Goal: Task Accomplishment & Management: Manage account settings

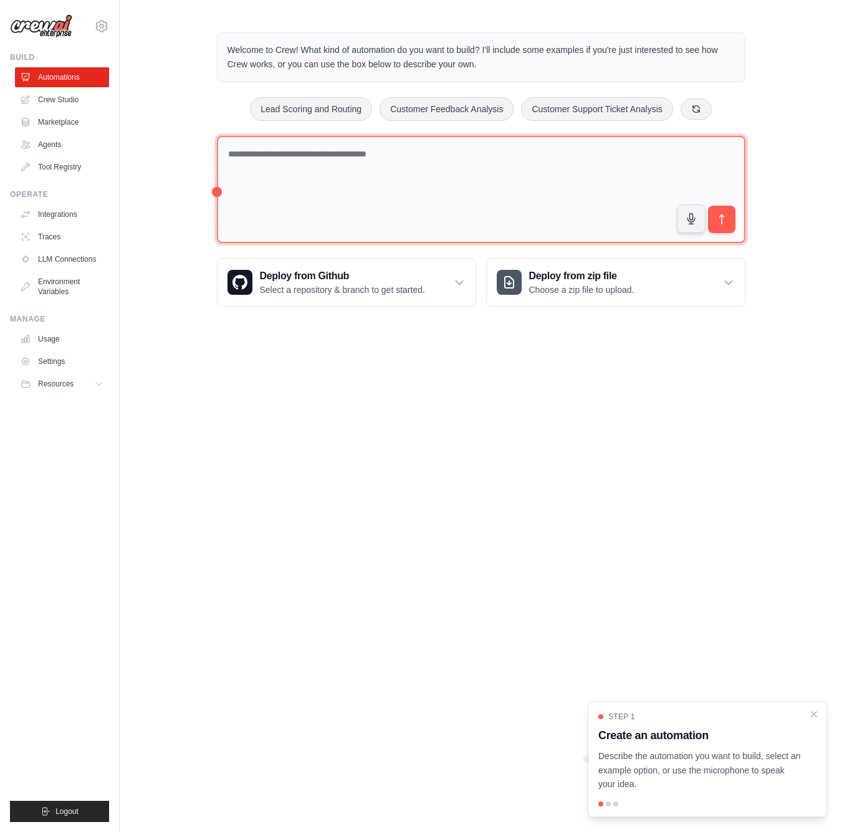
click at [275, 163] on textarea at bounding box center [481, 190] width 528 height 108
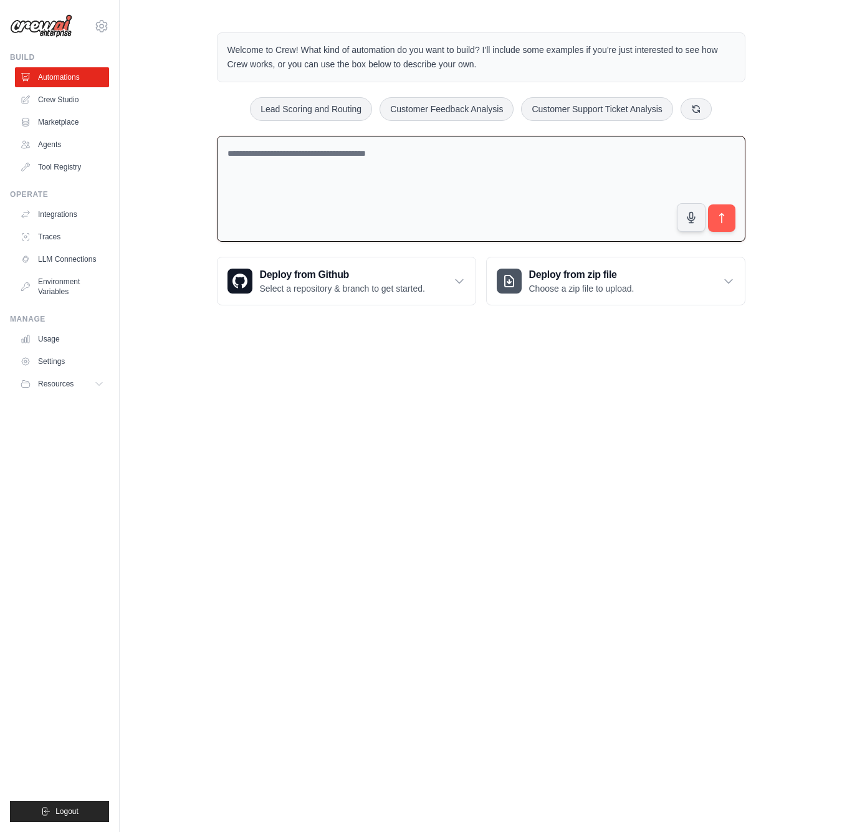
click at [60, 89] on ul "Automations Crew Studio Marketplace Agents Tool Registry" at bounding box center [62, 122] width 94 height 110
click at [56, 99] on link "Crew Studio" at bounding box center [63, 100] width 94 height 20
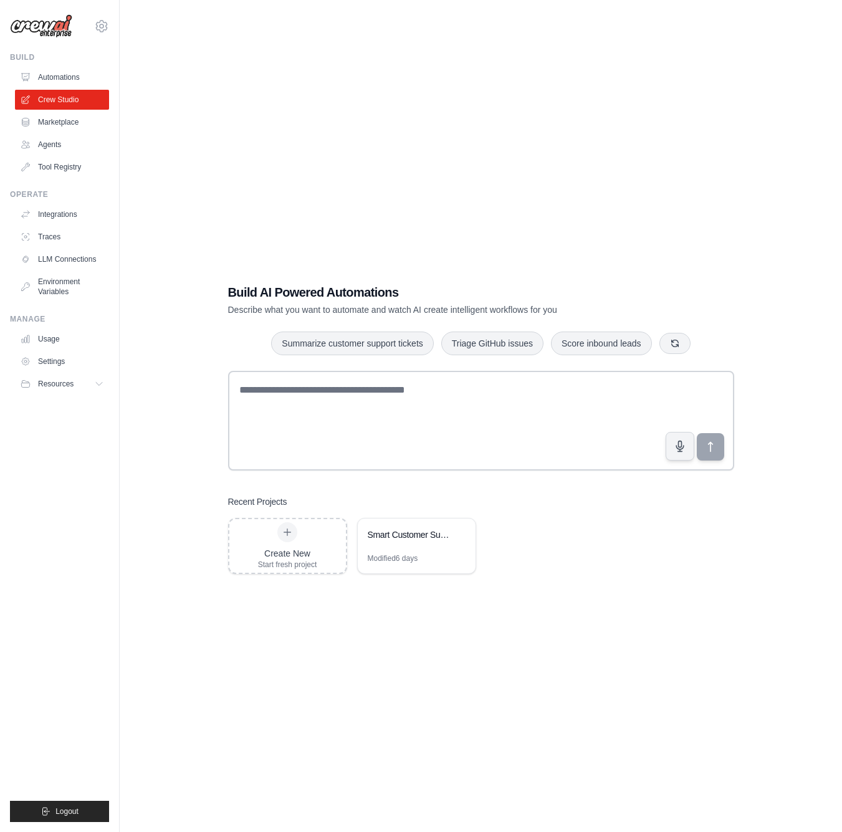
click at [58, 121] on link "Marketplace" at bounding box center [62, 122] width 94 height 20
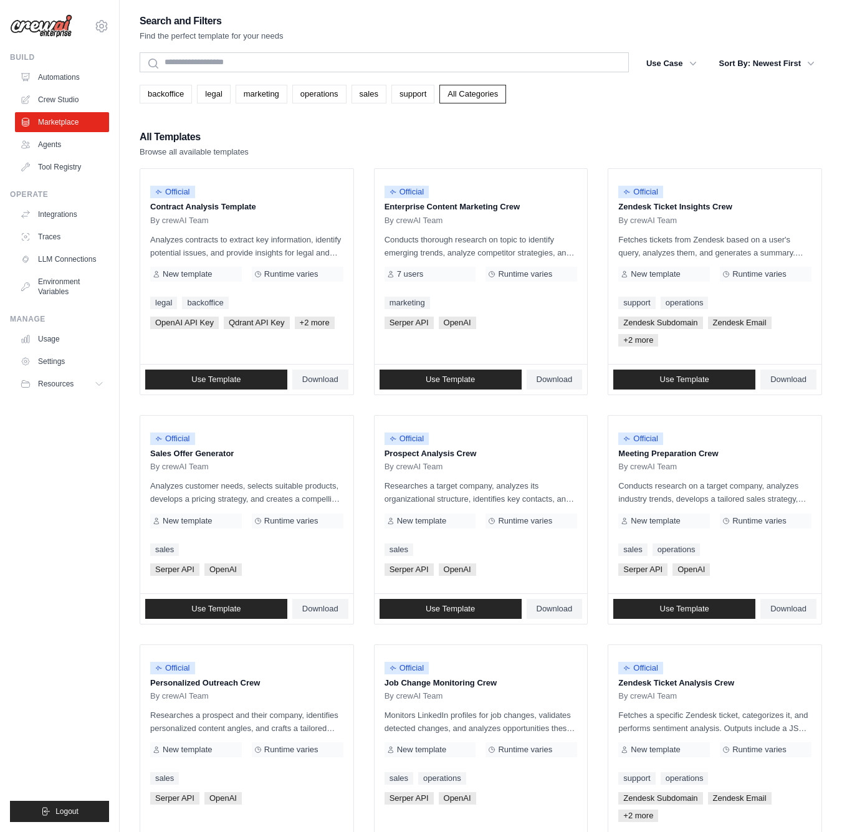
click at [58, 121] on link "Marketplace" at bounding box center [62, 122] width 94 height 20
click at [53, 147] on link "Agents" at bounding box center [63, 145] width 94 height 20
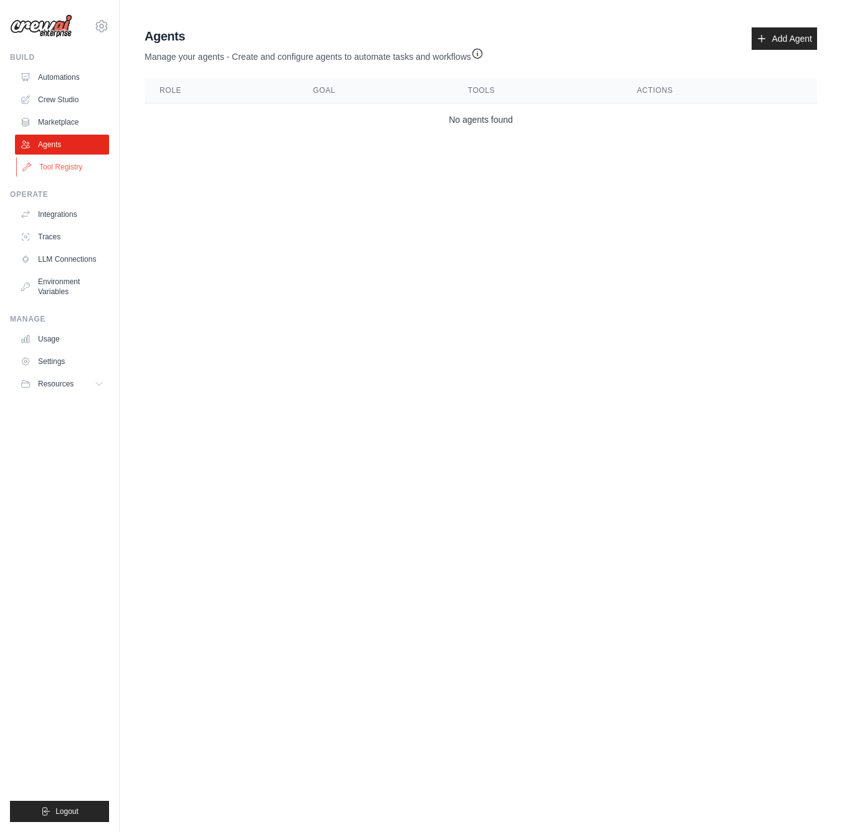
click at [55, 173] on link "Tool Registry" at bounding box center [63, 167] width 94 height 20
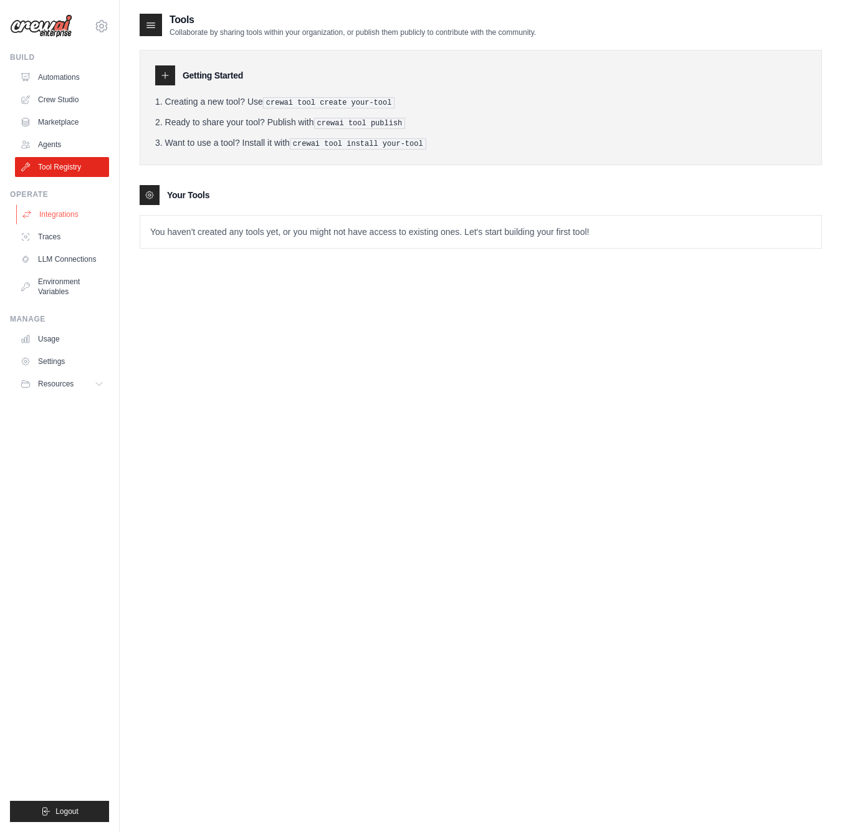
click at [56, 223] on link "Integrations" at bounding box center [63, 214] width 94 height 20
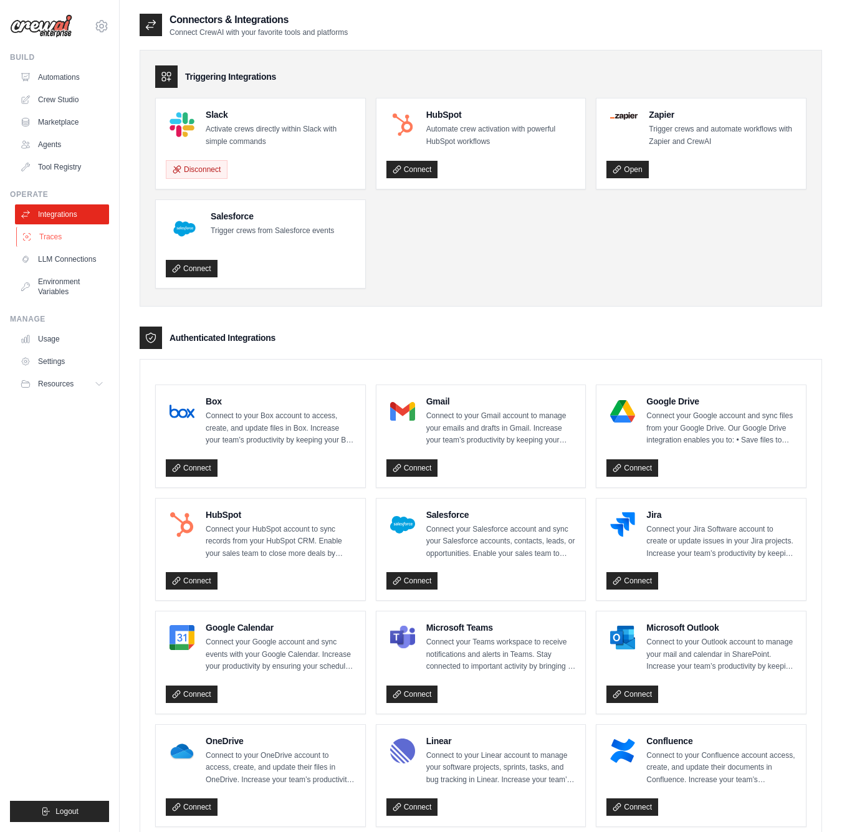
click at [54, 237] on link "Traces" at bounding box center [63, 237] width 94 height 20
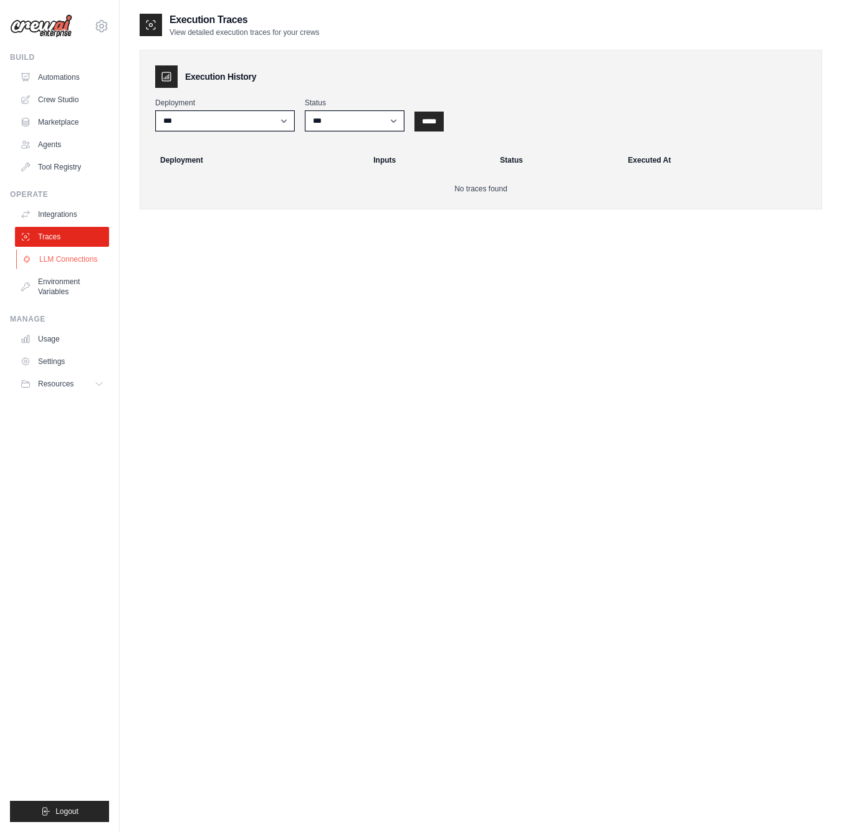
click at [64, 264] on link "LLM Connections" at bounding box center [63, 259] width 94 height 20
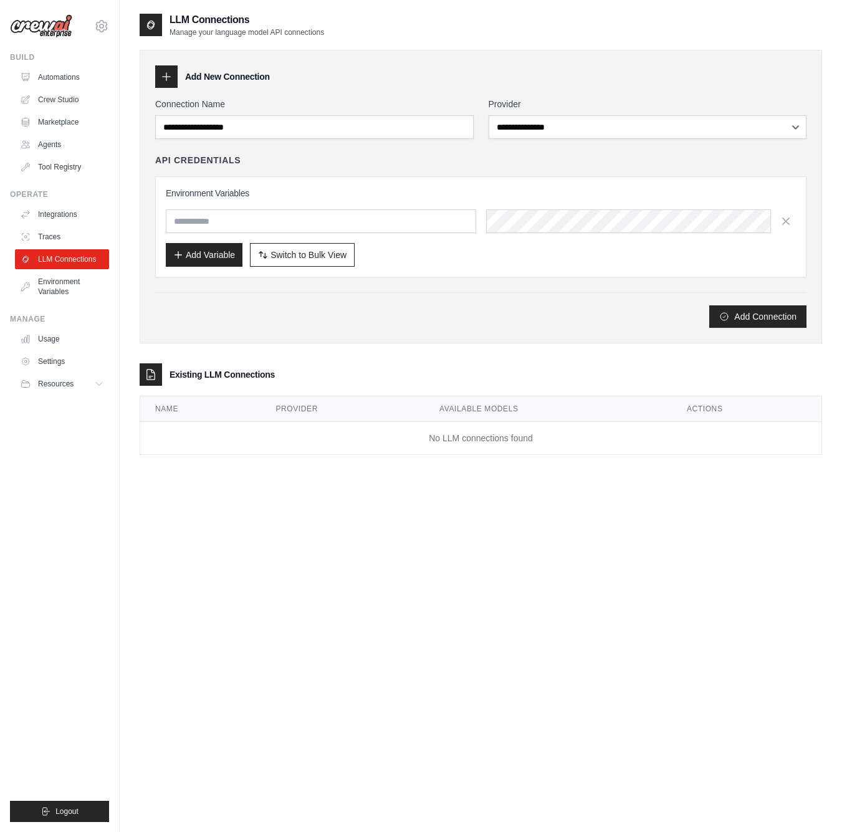
drag, startPoint x: 175, startPoint y: 28, endPoint x: 321, endPoint y: 27, distance: 146.4
click at [321, 27] on p "Manage your language model API connections" at bounding box center [246, 32] width 154 height 10
click at [322, 27] on p "Manage your language model API connections" at bounding box center [246, 32] width 154 height 10
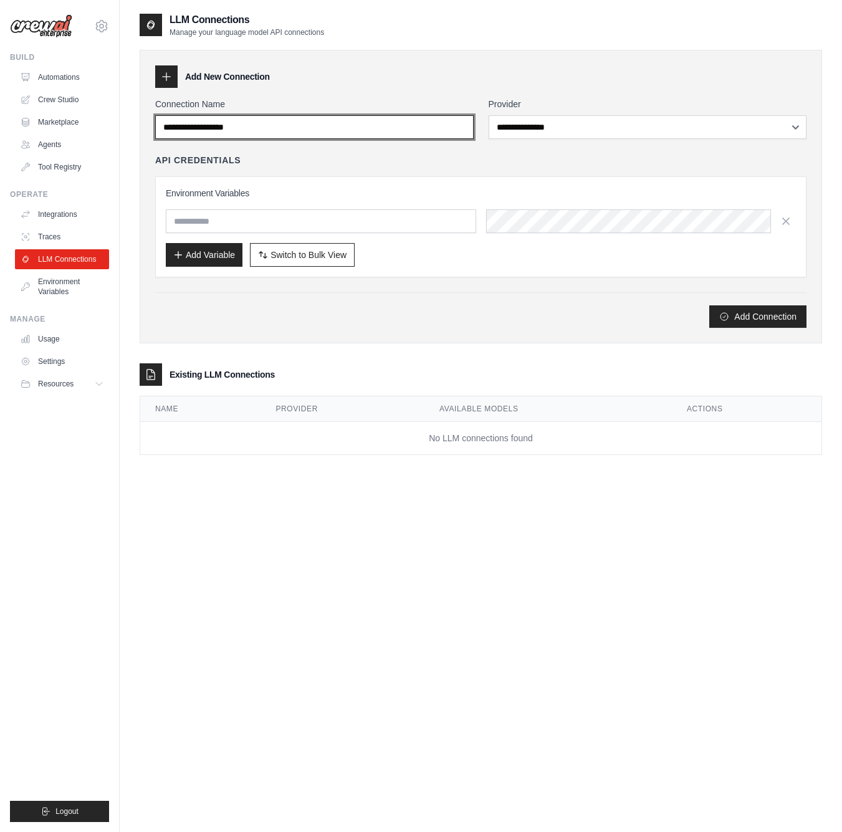
click at [316, 131] on input "Connection Name" at bounding box center [314, 127] width 318 height 24
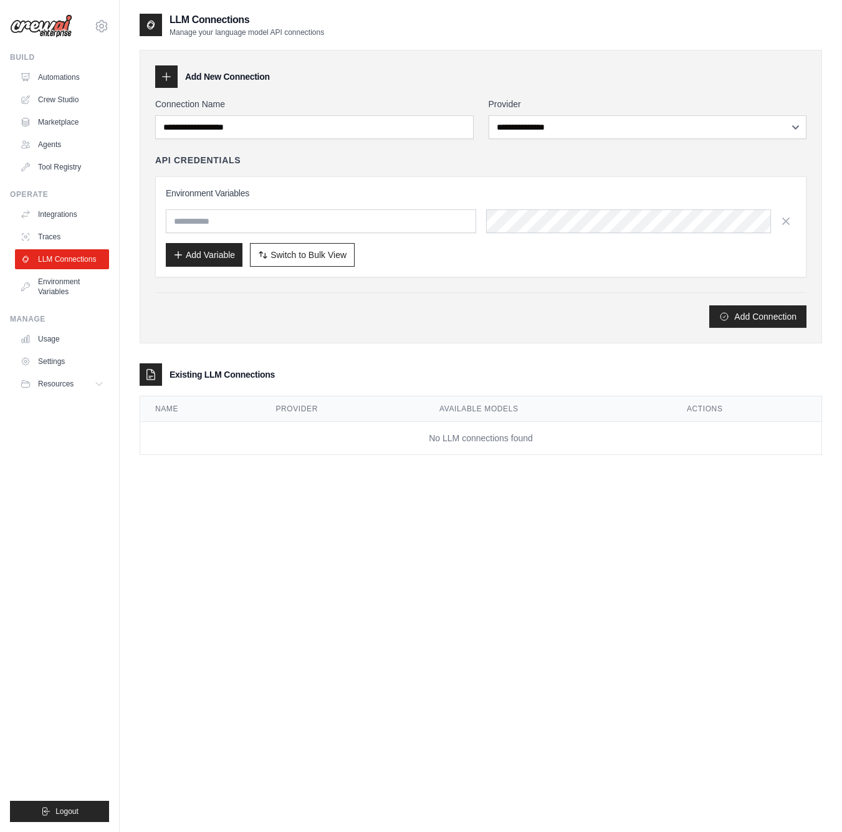
click at [538, 308] on div "Add Connection" at bounding box center [480, 316] width 651 height 22
drag, startPoint x: 165, startPoint y: 373, endPoint x: 316, endPoint y: 373, distance: 151.4
click at [316, 373] on div "Existing LLM Connections" at bounding box center [481, 374] width 682 height 22
click at [535, 341] on div "**********" at bounding box center [481, 196] width 682 height 293
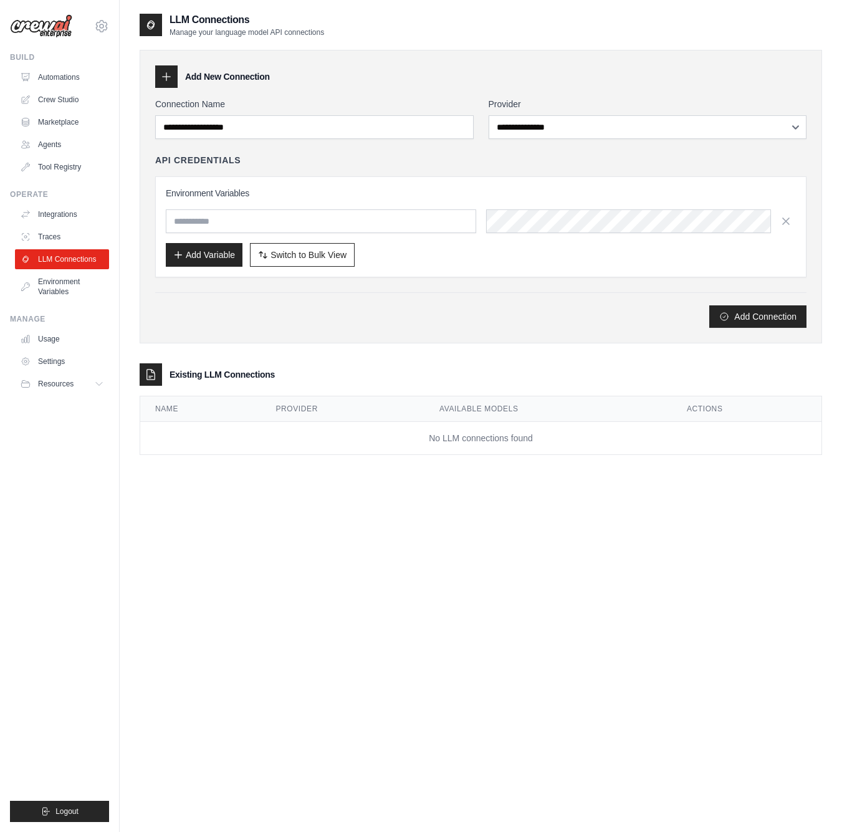
click at [457, 281] on div "**********" at bounding box center [480, 213] width 651 height 230
click at [75, 279] on link "Environment Variables" at bounding box center [63, 287] width 94 height 30
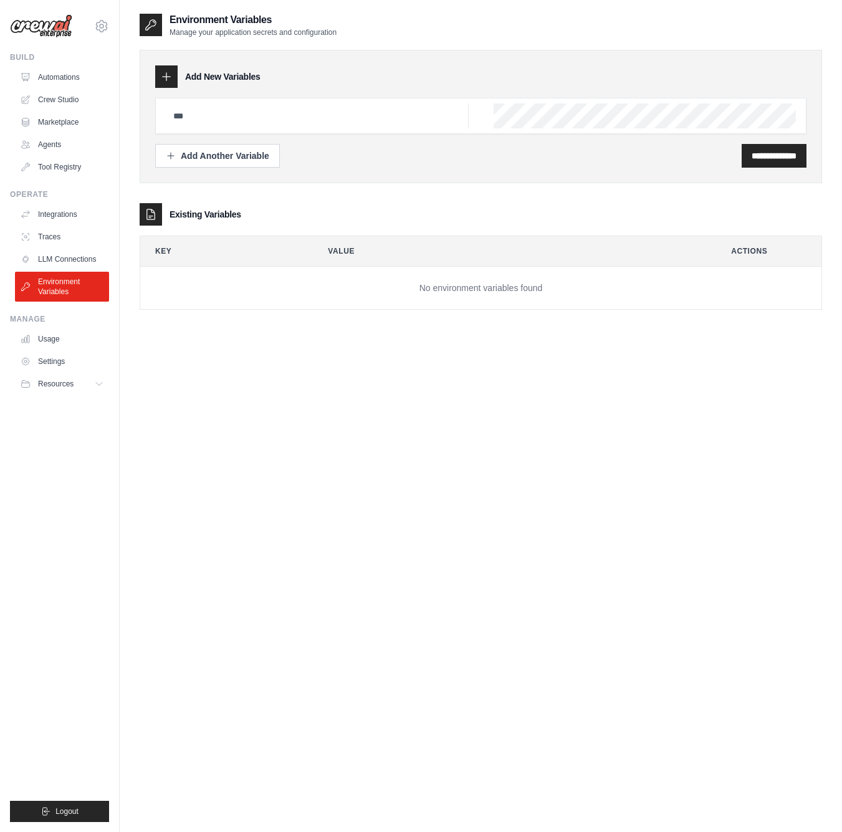
click at [75, 279] on link "Environment Variables" at bounding box center [62, 287] width 94 height 30
click at [59, 335] on link "Usage" at bounding box center [63, 339] width 94 height 20
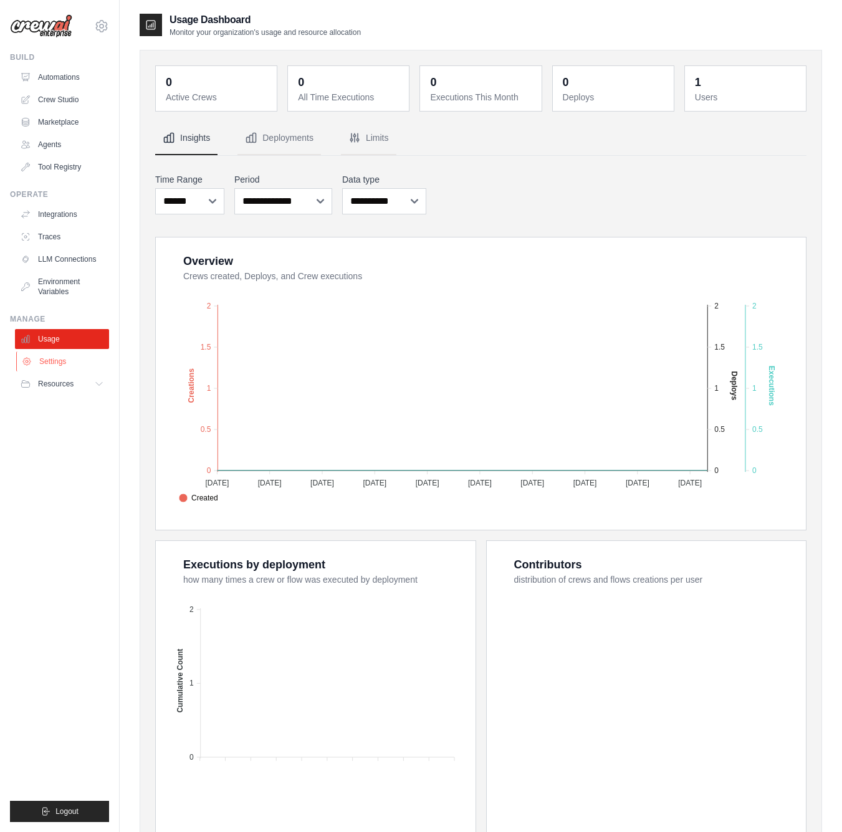
click at [45, 363] on link "Settings" at bounding box center [63, 361] width 94 height 20
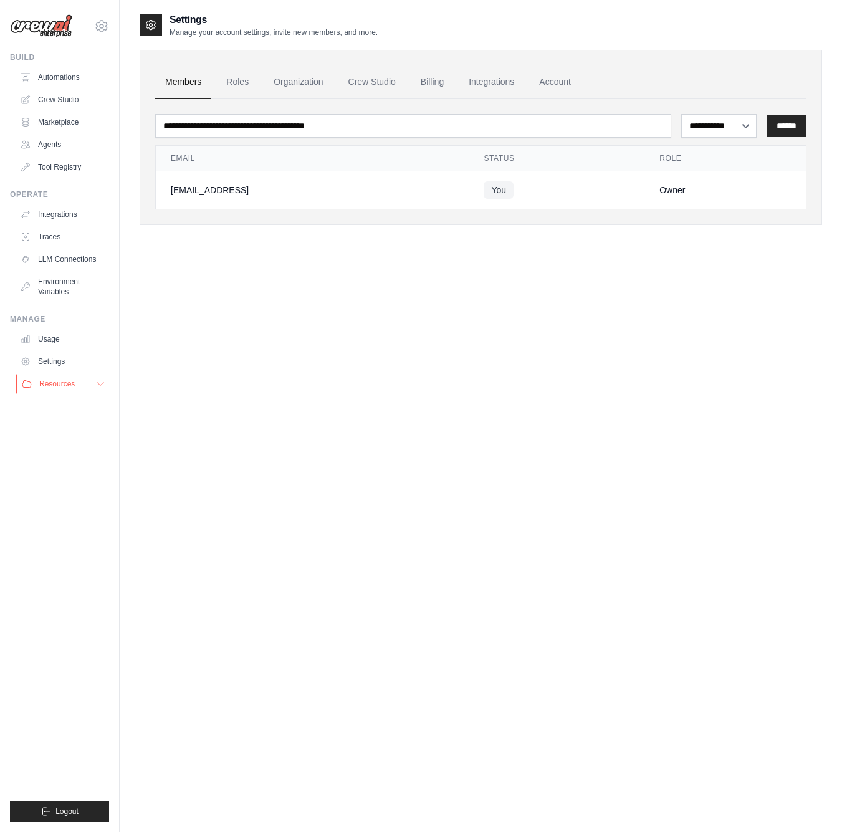
click at [57, 386] on span "Resources" at bounding box center [57, 384] width 36 height 10
click at [554, 261] on div "**********" at bounding box center [481, 428] width 682 height 832
click at [60, 292] on link "Environment Variables" at bounding box center [63, 287] width 94 height 30
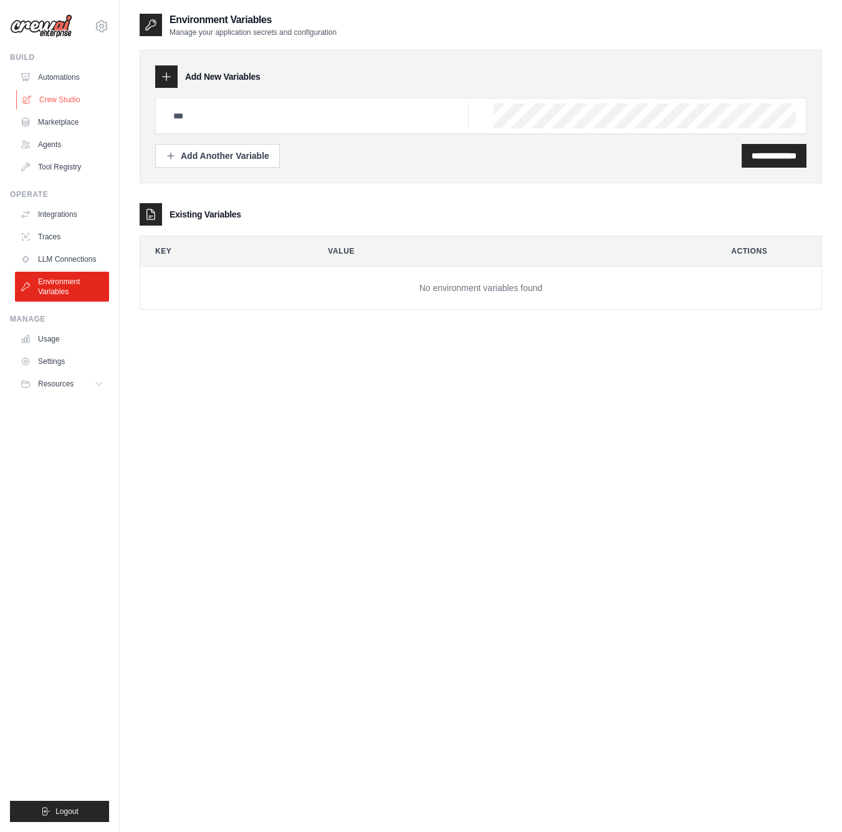
click at [53, 95] on link "Crew Studio" at bounding box center [63, 100] width 94 height 20
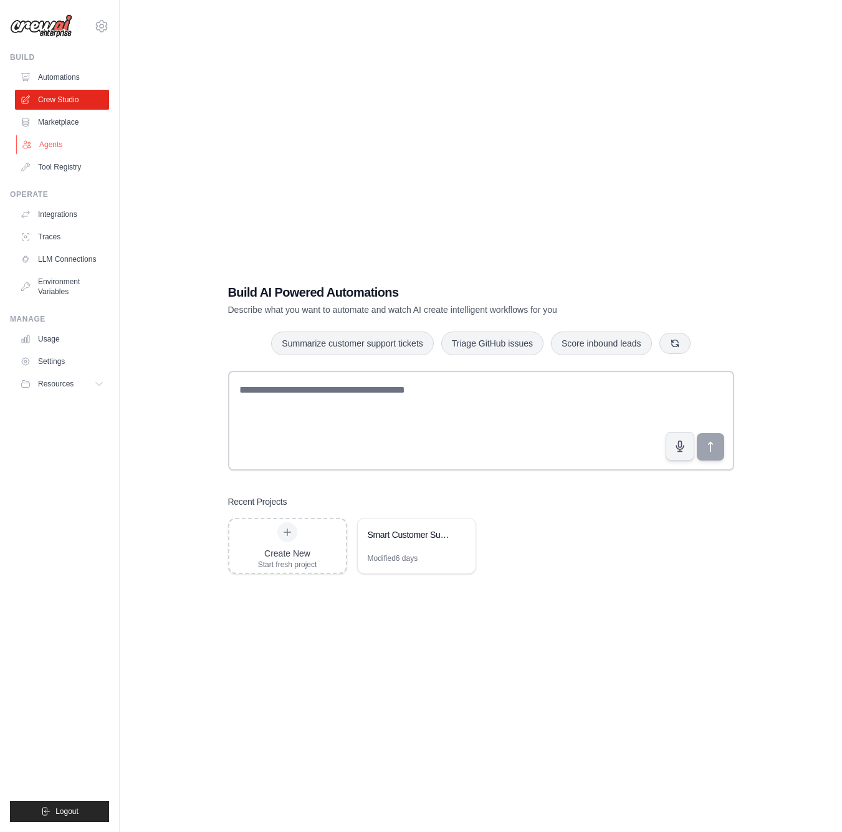
click at [45, 149] on link "Agents" at bounding box center [63, 145] width 94 height 20
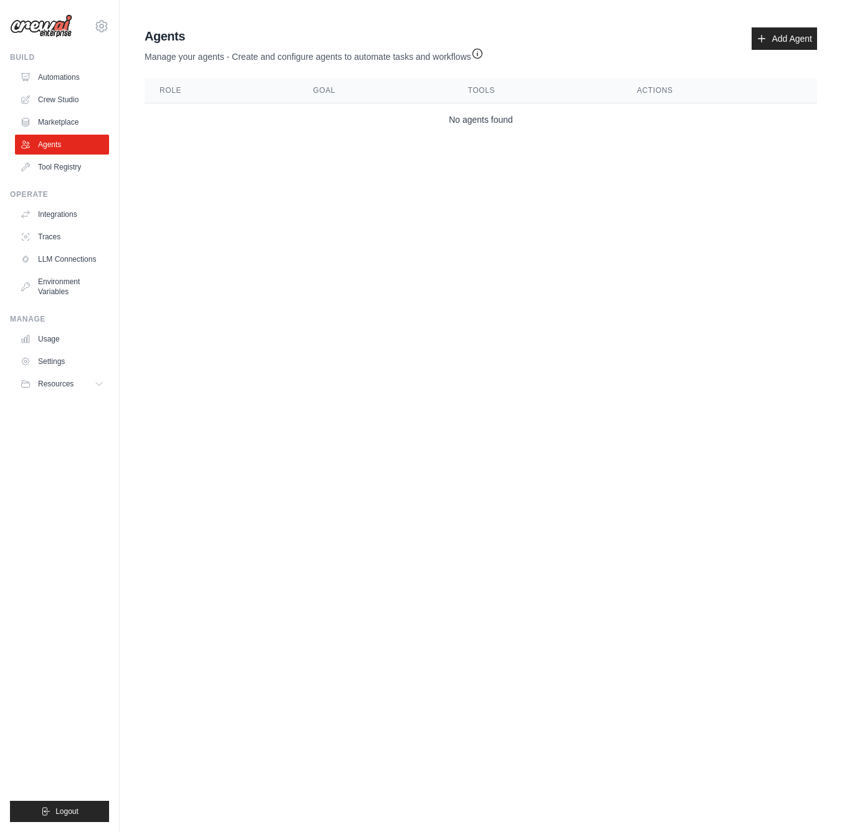
click at [45, 149] on link "Agents" at bounding box center [62, 145] width 94 height 20
click at [327, 189] on body "jung.jiyoon@friendli.ai Settings Build Automations Crew Studio" at bounding box center [421, 416] width 842 height 832
click at [789, 29] on link "Add Agent" at bounding box center [783, 38] width 65 height 22
click at [63, 125] on link "Marketplace" at bounding box center [63, 122] width 94 height 20
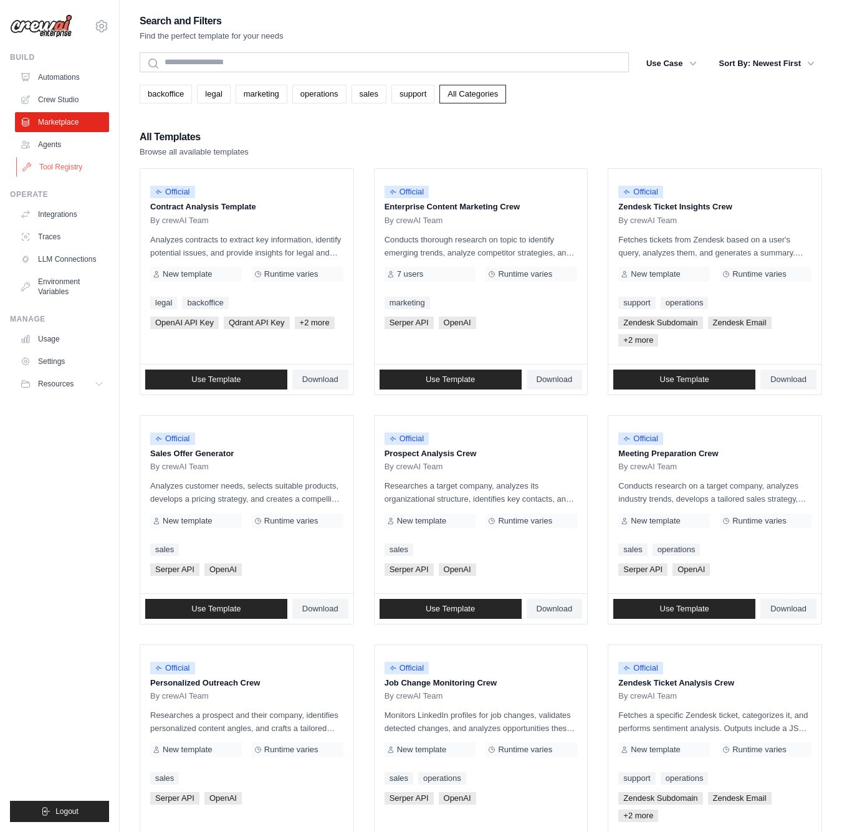
click at [52, 168] on link "Tool Registry" at bounding box center [63, 167] width 94 height 20
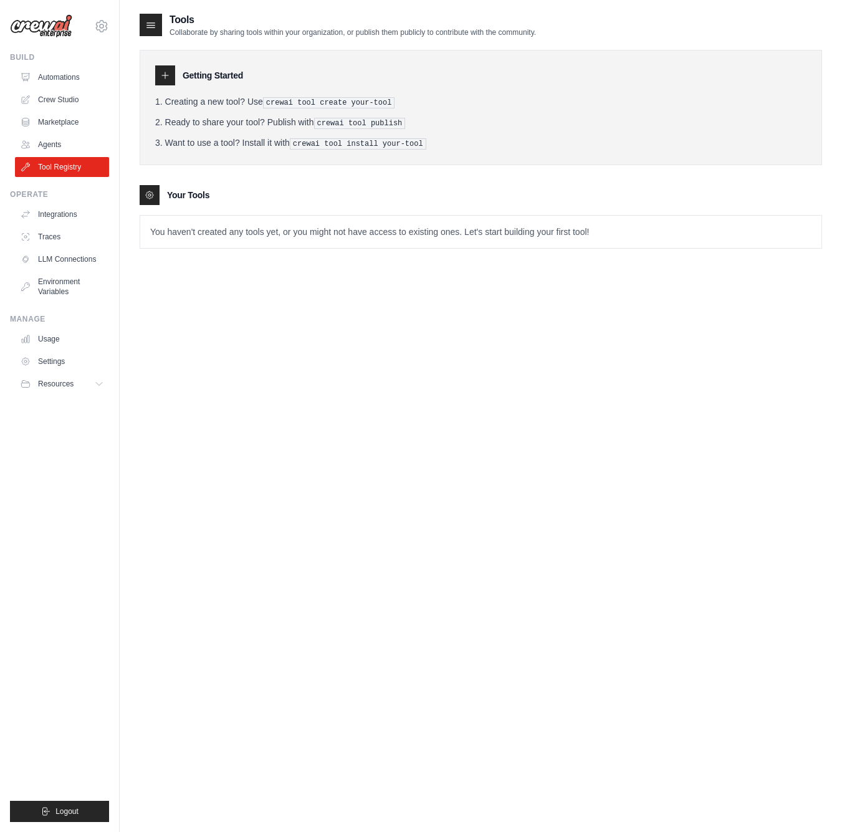
click at [457, 326] on div "Tools Collaborate by sharing tools within your organization, or publish them pu…" at bounding box center [481, 428] width 682 height 832
click at [817, 385] on div "Tools Collaborate by sharing tools within your organization, or publish them pu…" at bounding box center [481, 428] width 682 height 832
click at [43, 153] on link "Agents" at bounding box center [63, 145] width 94 height 20
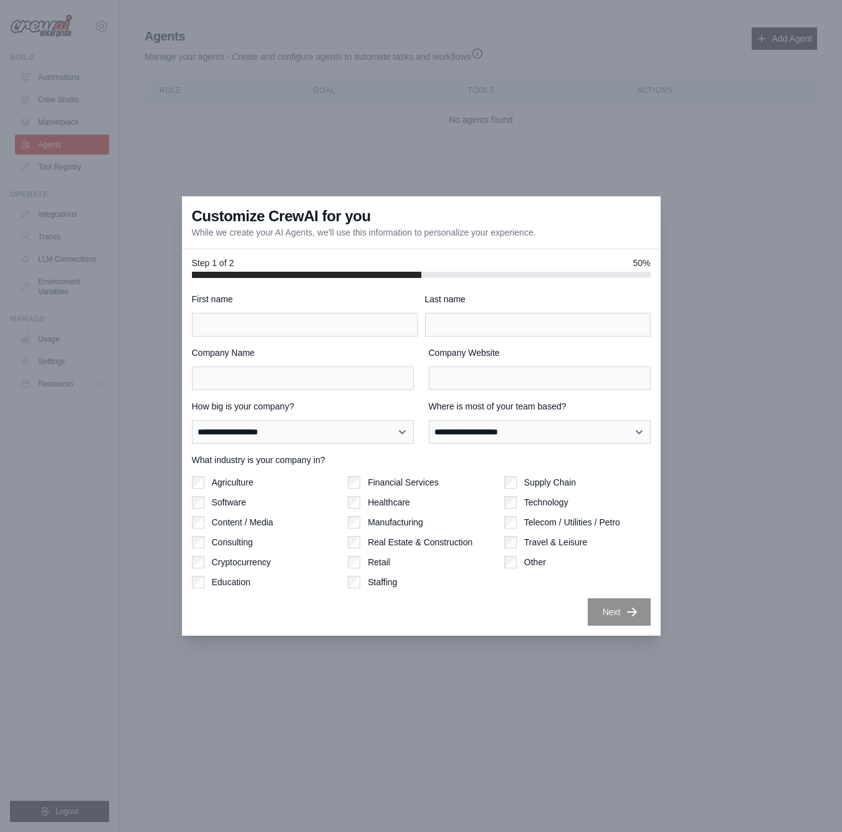
click at [543, 668] on div at bounding box center [421, 416] width 842 height 832
click at [571, 174] on div at bounding box center [421, 416] width 842 height 832
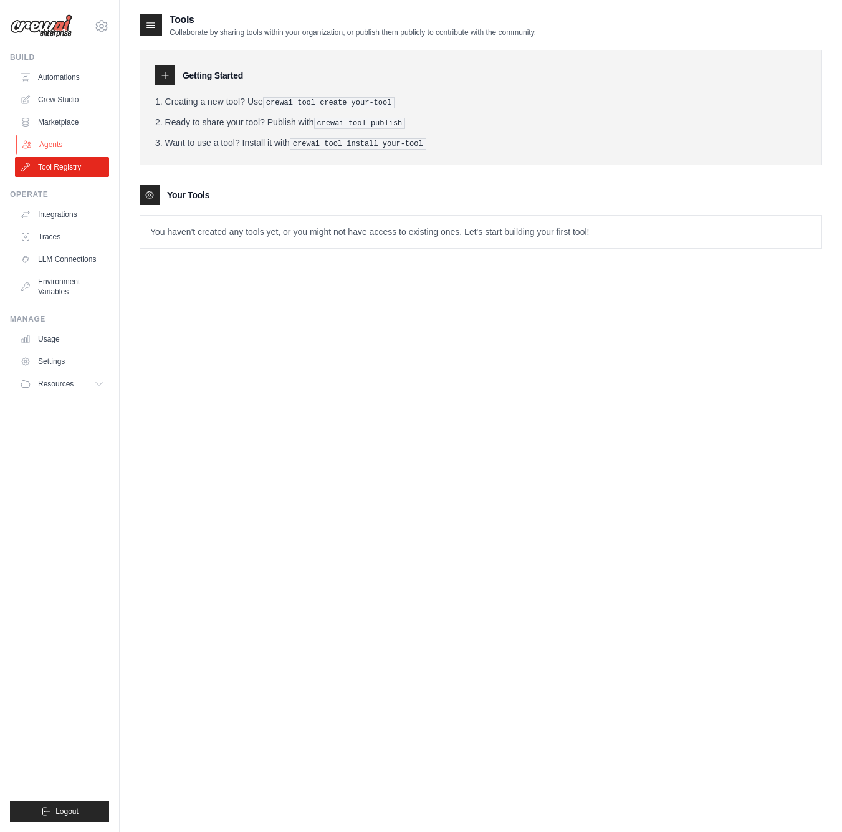
click at [50, 143] on link "Agents" at bounding box center [63, 145] width 94 height 20
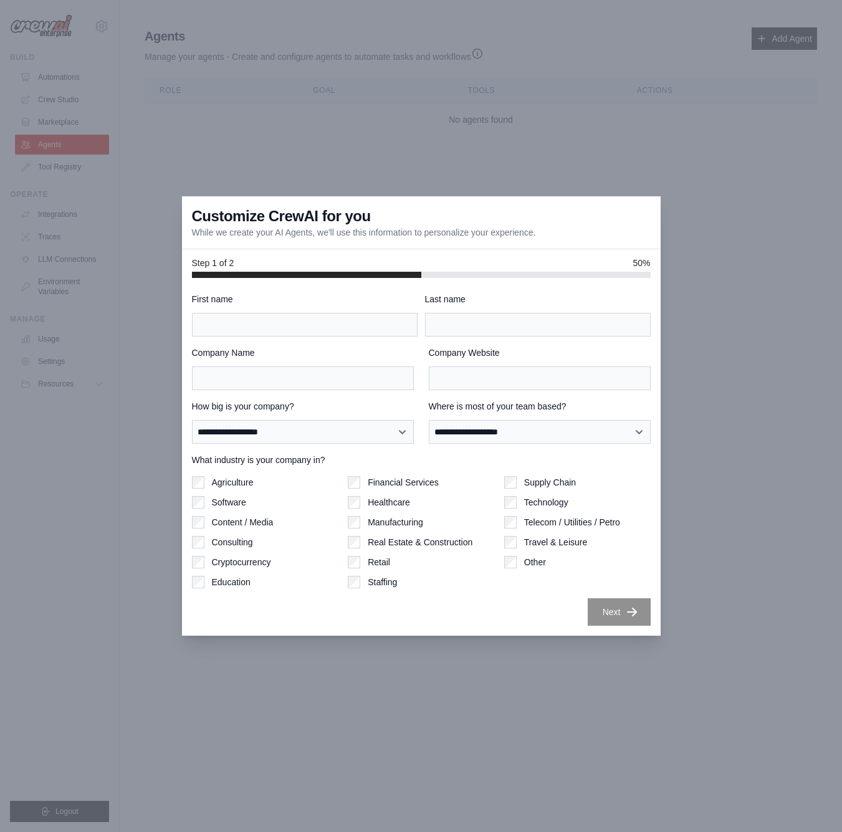
click at [262, 147] on div at bounding box center [421, 416] width 842 height 832
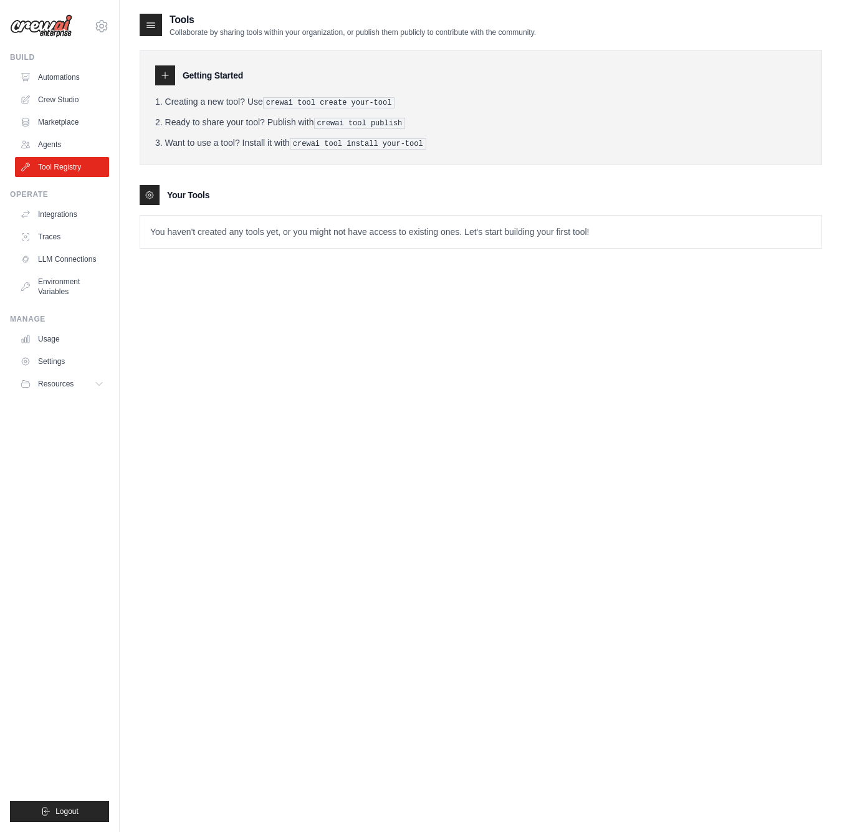
click at [60, 31] on img at bounding box center [41, 26] width 62 height 24
click at [52, 75] on link "Automations" at bounding box center [63, 77] width 94 height 20
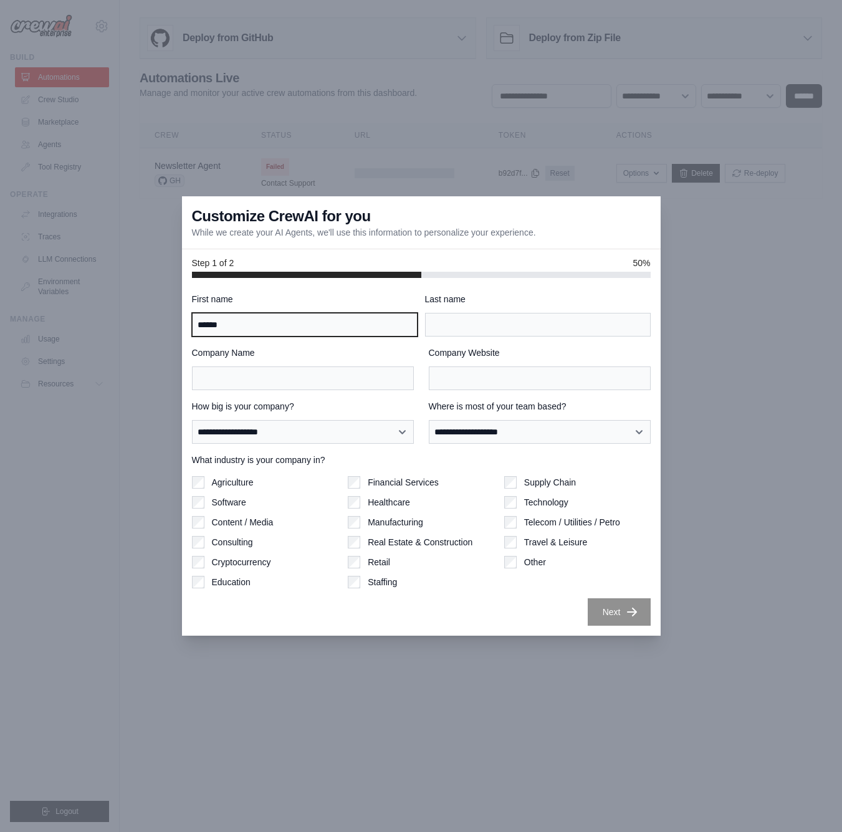
type input "******"
type input "****"
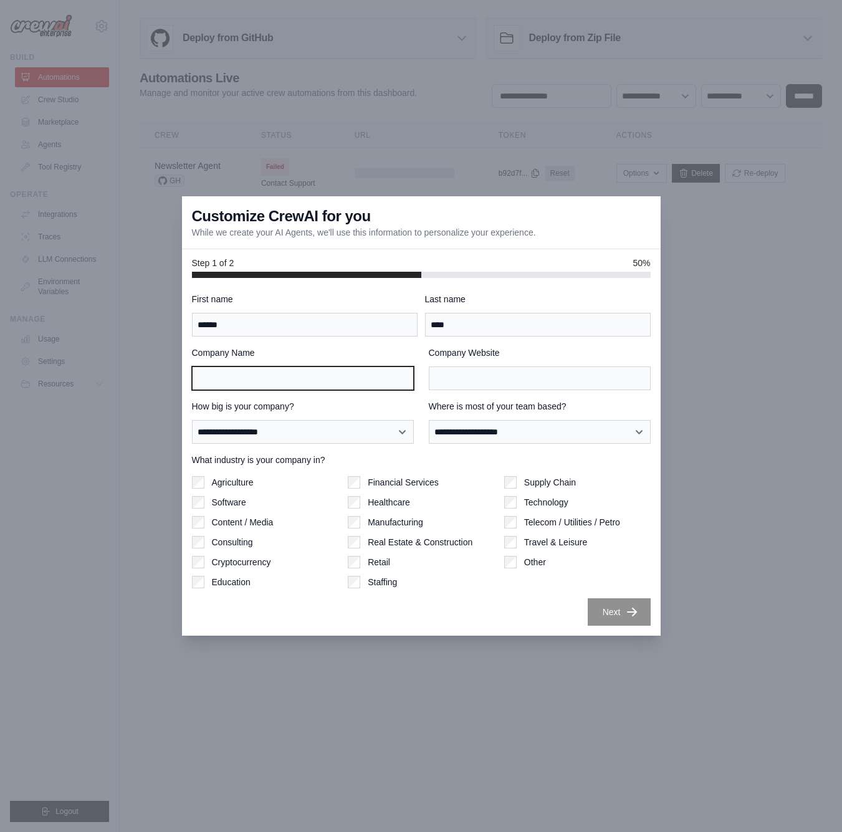
click at [257, 366] on div "Company Name" at bounding box center [303, 368] width 222 height 44
type input "**********"
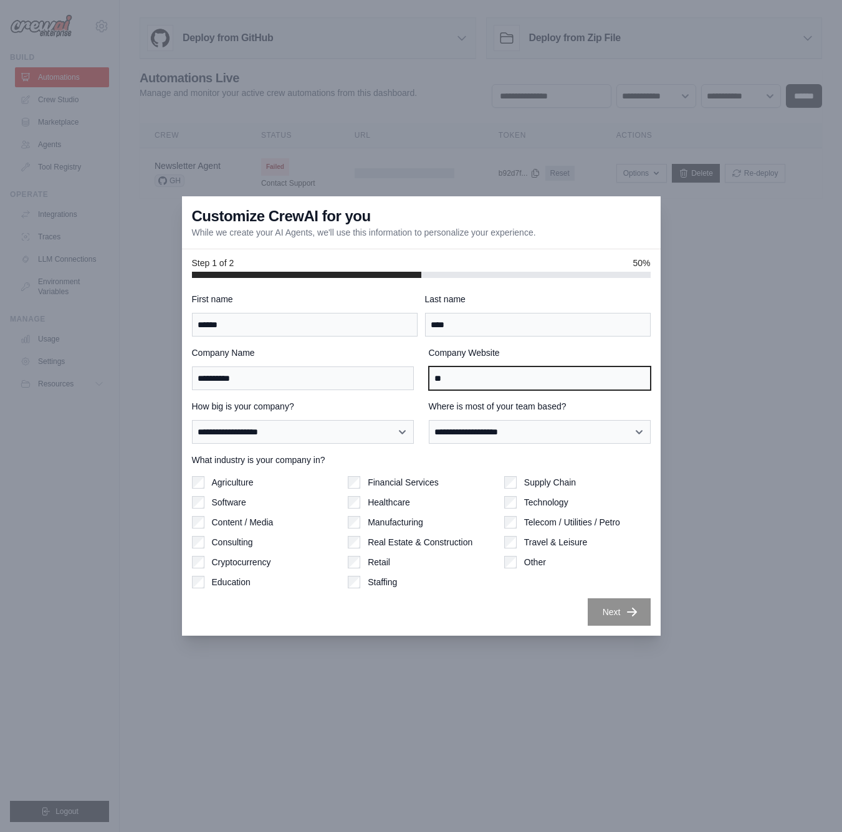
type input "*"
click at [476, 380] on input "Company Website" at bounding box center [540, 378] width 222 height 24
paste input "**********"
type input "**********"
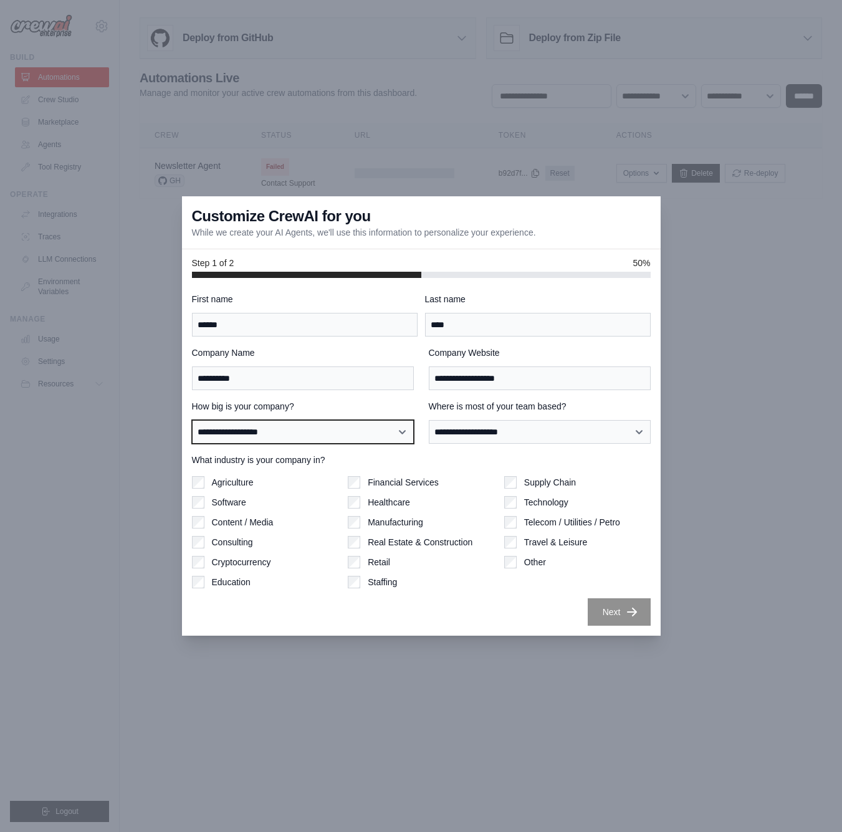
select select "**********"
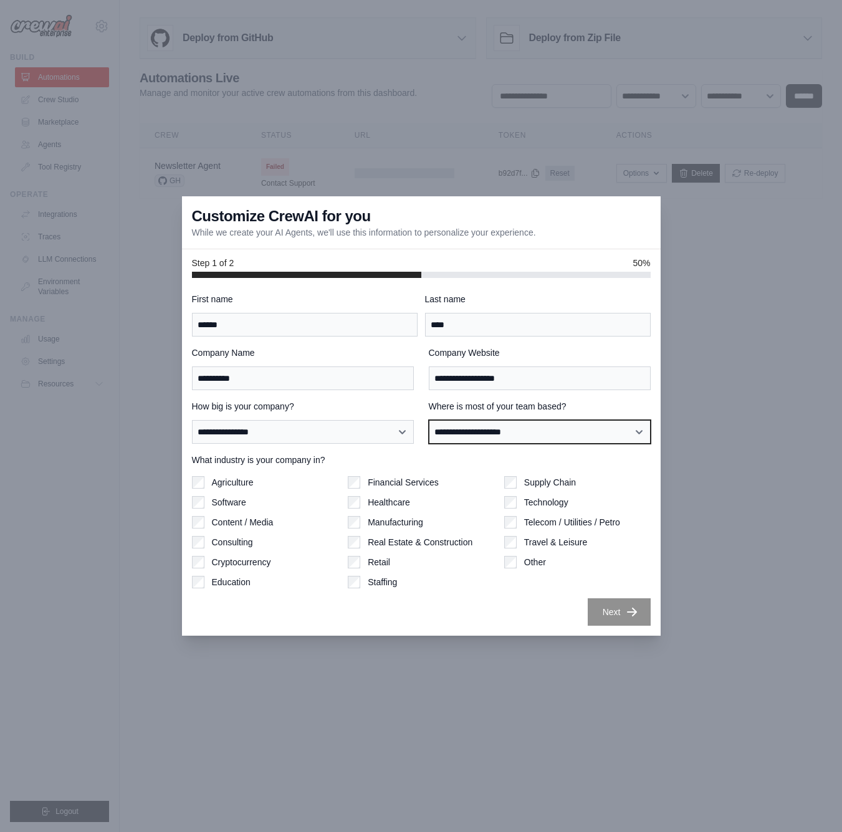
select select "**********"
click at [480, 498] on div "Healthcare" at bounding box center [421, 502] width 146 height 12
click at [554, 504] on label "Technology" at bounding box center [546, 502] width 44 height 12
click at [617, 614] on button "Next" at bounding box center [618, 611] width 63 height 27
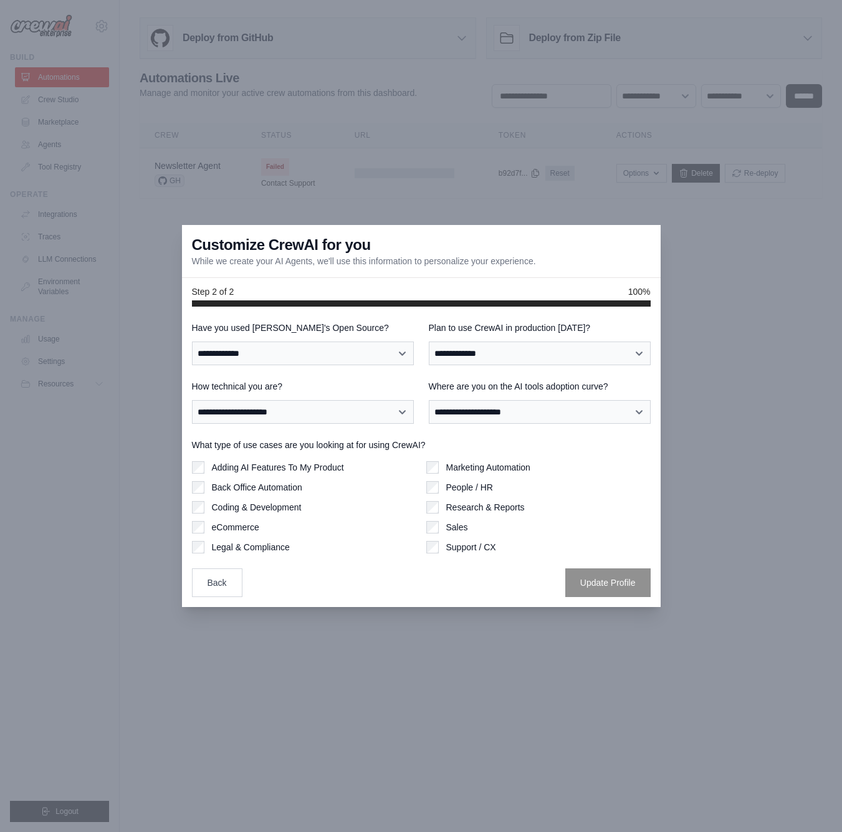
click at [617, 613] on div at bounding box center [421, 416] width 842 height 832
click at [225, 475] on div "Adding AI Features To My Product Back Office Automation Coding & Development eC…" at bounding box center [304, 507] width 224 height 92
click at [212, 482] on label "Back Office Automation" at bounding box center [257, 487] width 90 height 12
select select "**"
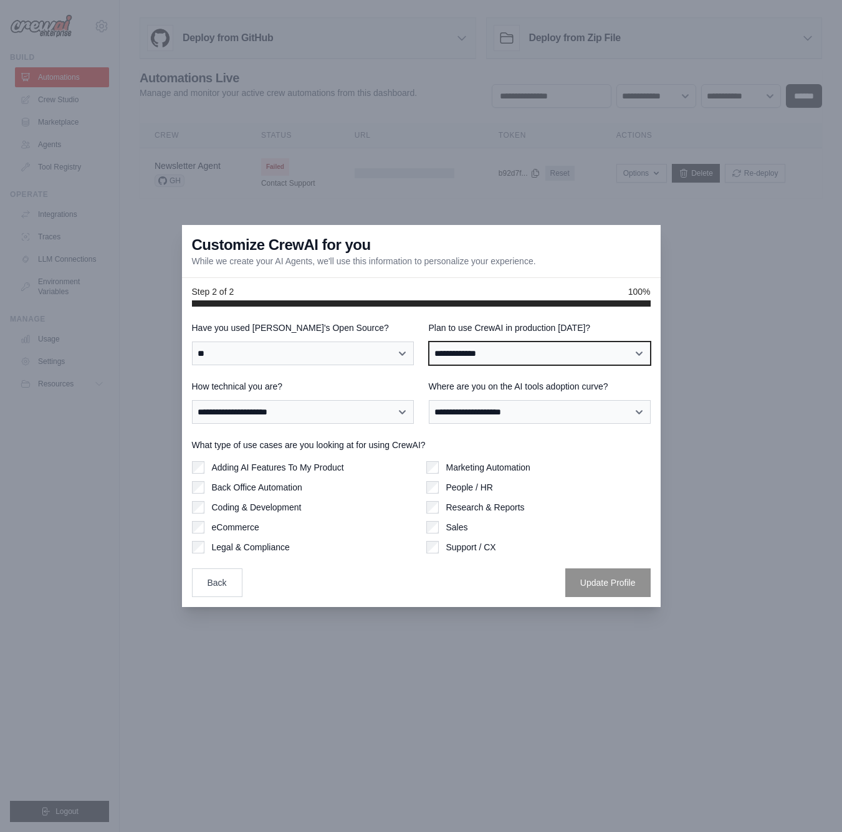
select select "*****"
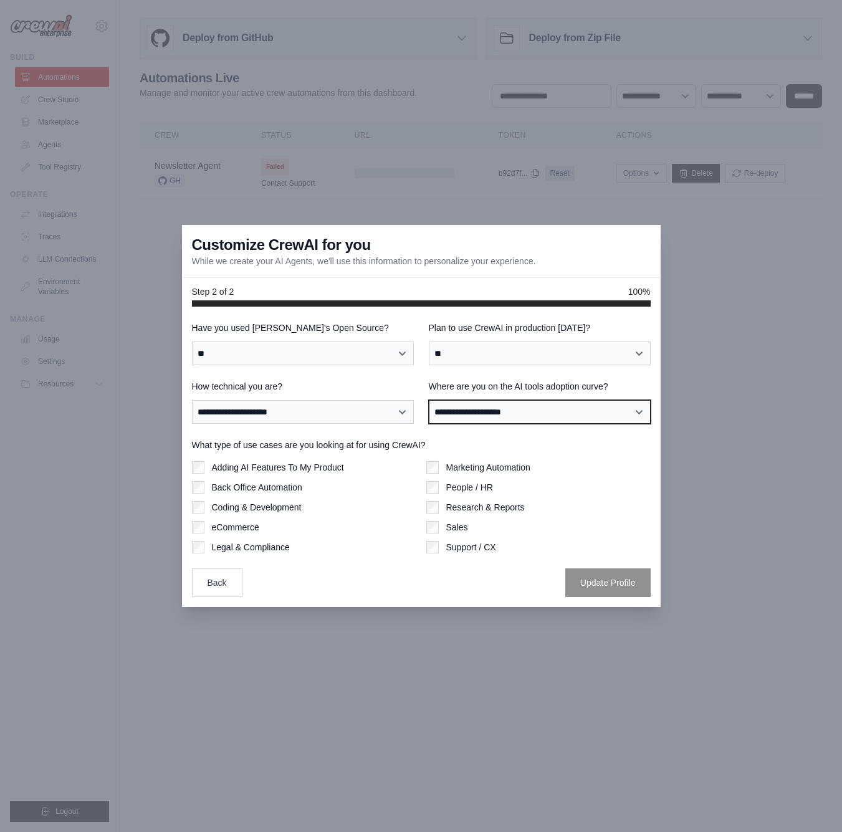
select select "**********"
click at [589, 592] on button "Update Profile" at bounding box center [607, 582] width 85 height 29
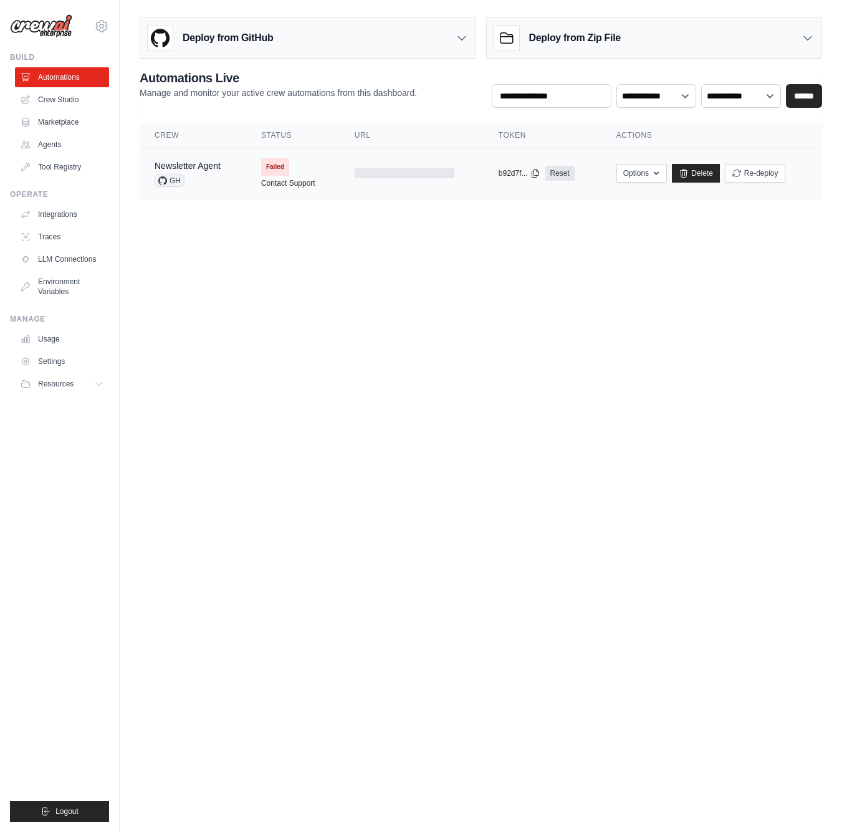
click at [277, 165] on span "Failed" at bounding box center [275, 166] width 28 height 17
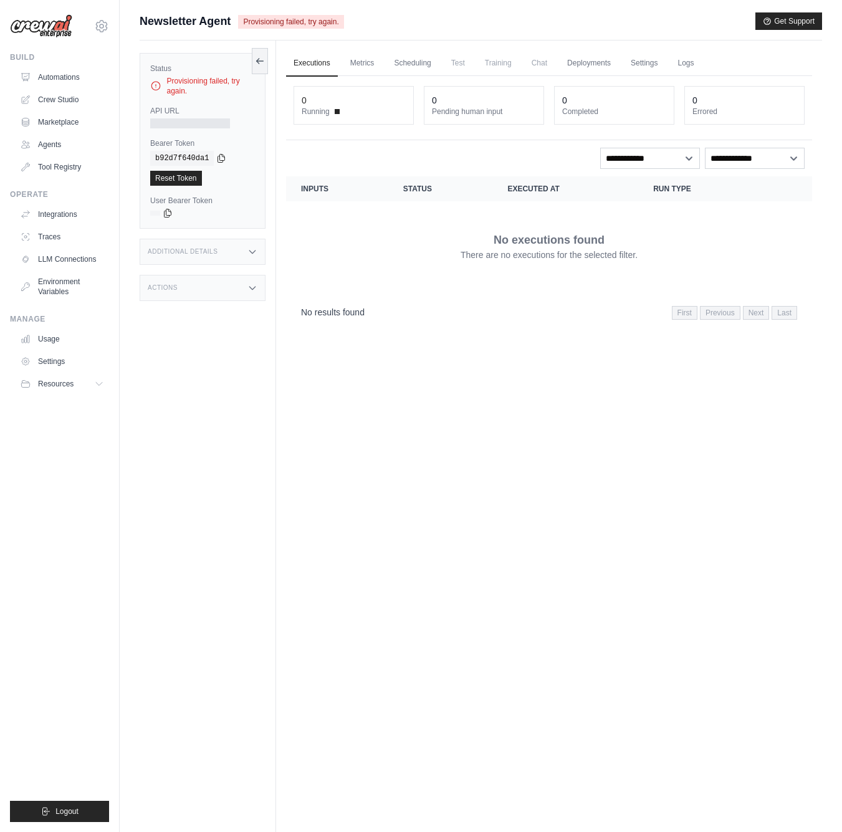
click at [277, 165] on div "Executions Metrics Scheduling Test Training Chat Deployments Settings Logs 0 Ru…" at bounding box center [549, 456] width 546 height 832
drag, startPoint x: 169, startPoint y: 78, endPoint x: 227, endPoint y: 92, distance: 58.8
click at [227, 92] on div "Provisioning failed, try again." at bounding box center [202, 86] width 105 height 20
click at [258, 62] on icon at bounding box center [258, 60] width 2 height 5
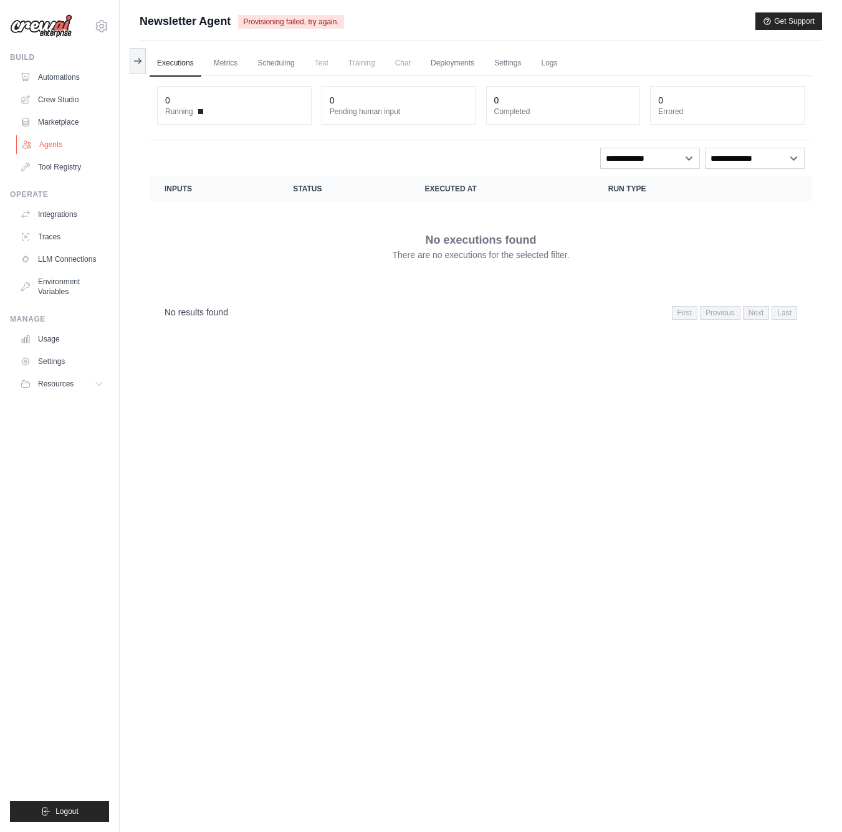
click at [49, 142] on link "Agents" at bounding box center [63, 145] width 94 height 20
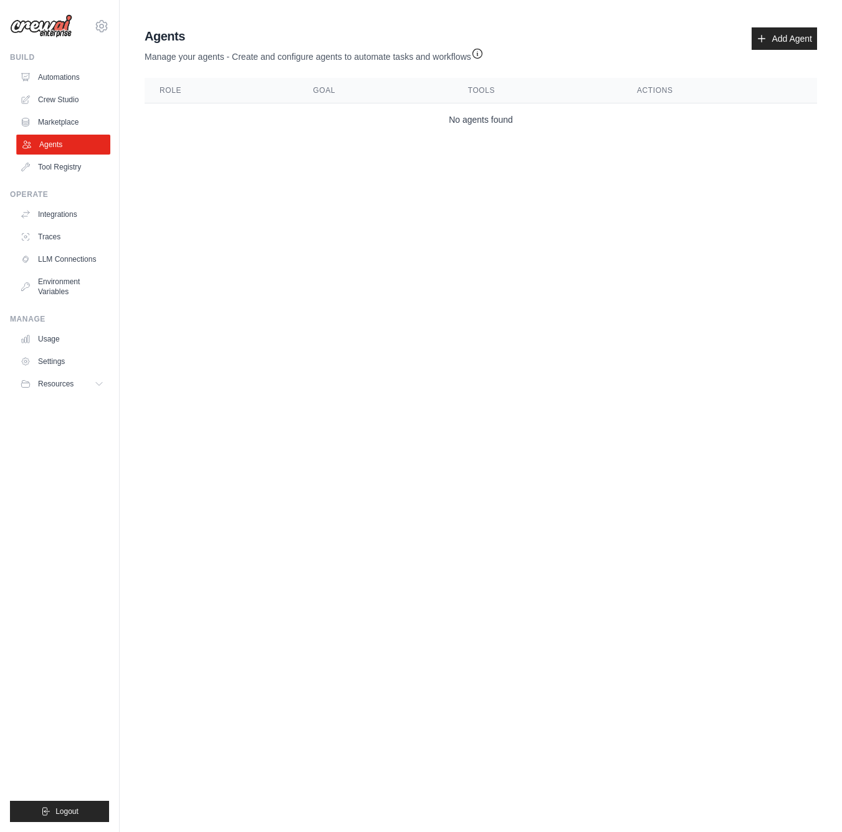
click at [47, 146] on link "Agents" at bounding box center [63, 145] width 94 height 20
click at [50, 165] on link "Tool Registry" at bounding box center [63, 167] width 94 height 20
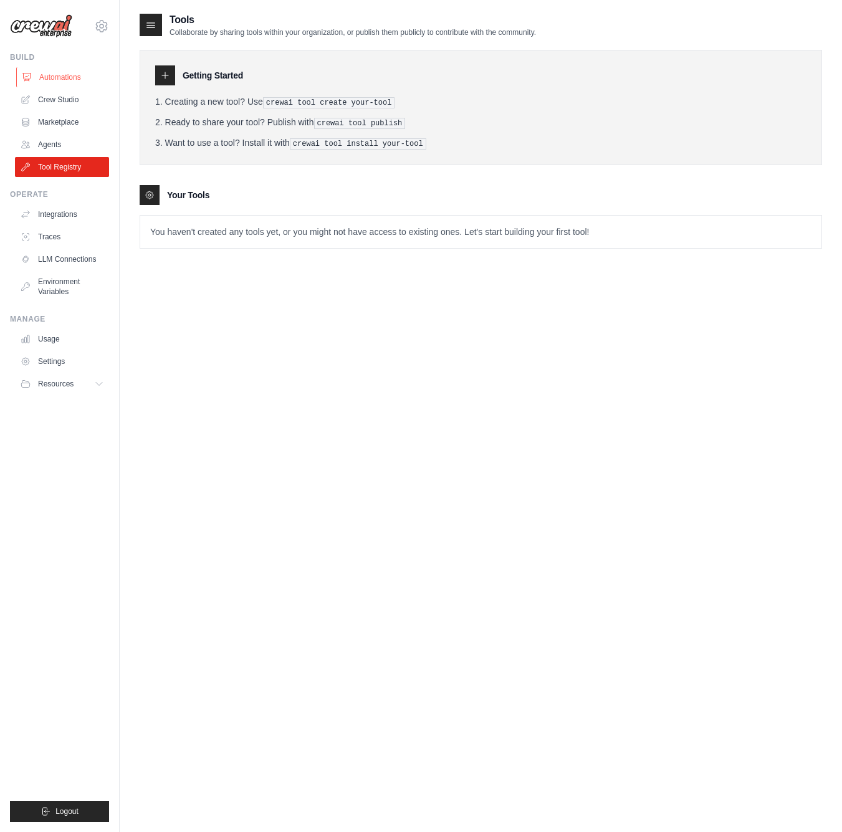
click at [70, 85] on link "Automations" at bounding box center [63, 77] width 94 height 20
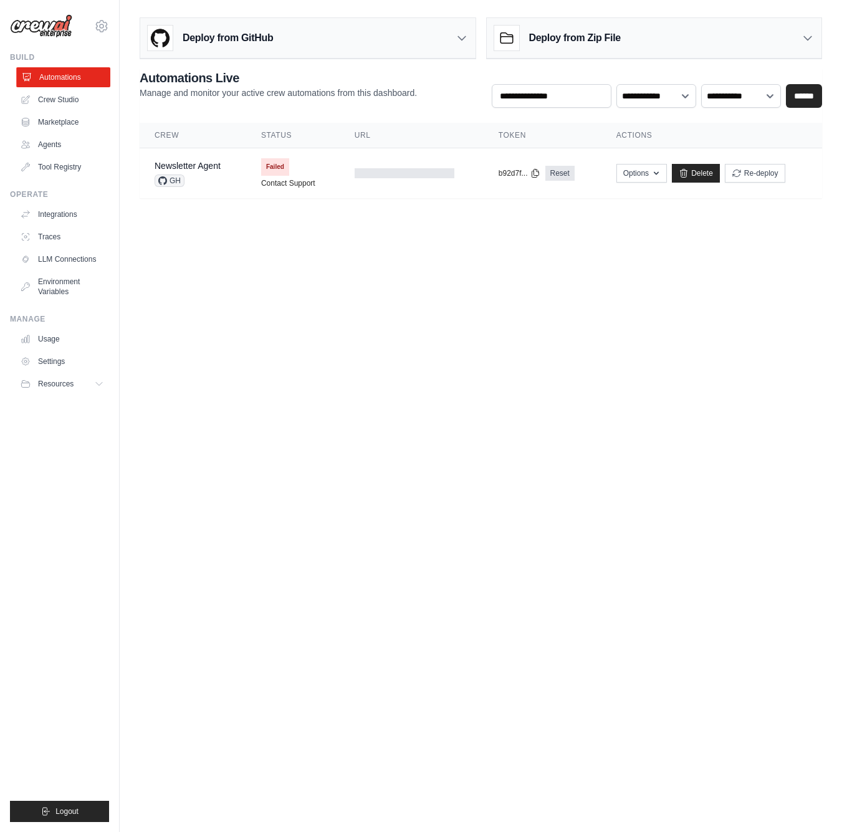
click at [70, 85] on link "Automations" at bounding box center [63, 77] width 94 height 20
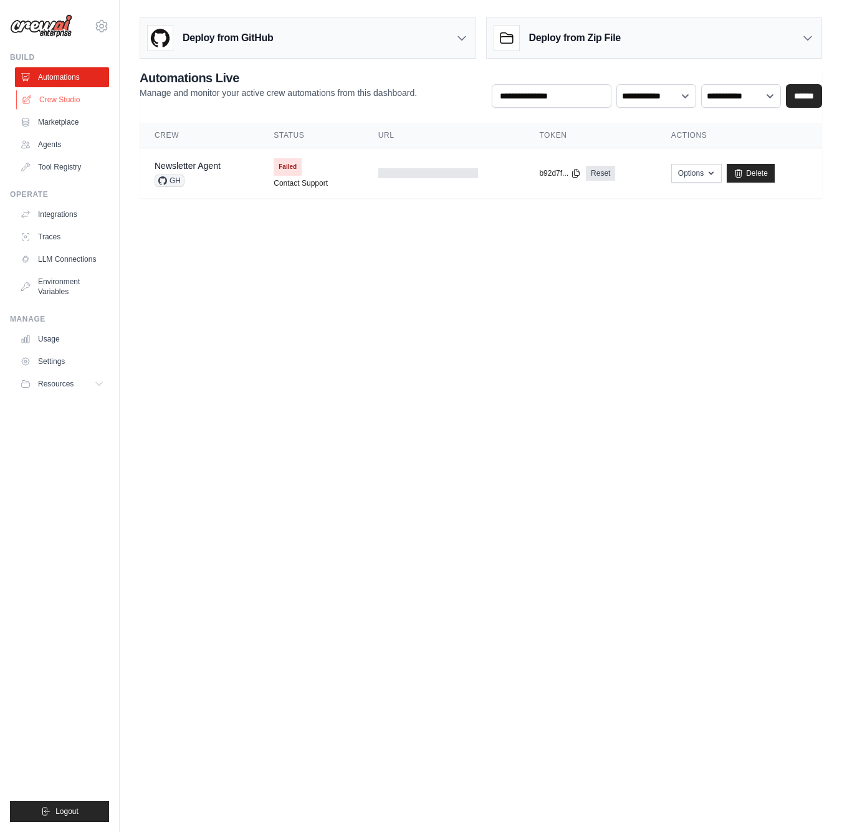
click at [59, 103] on link "Crew Studio" at bounding box center [63, 100] width 94 height 20
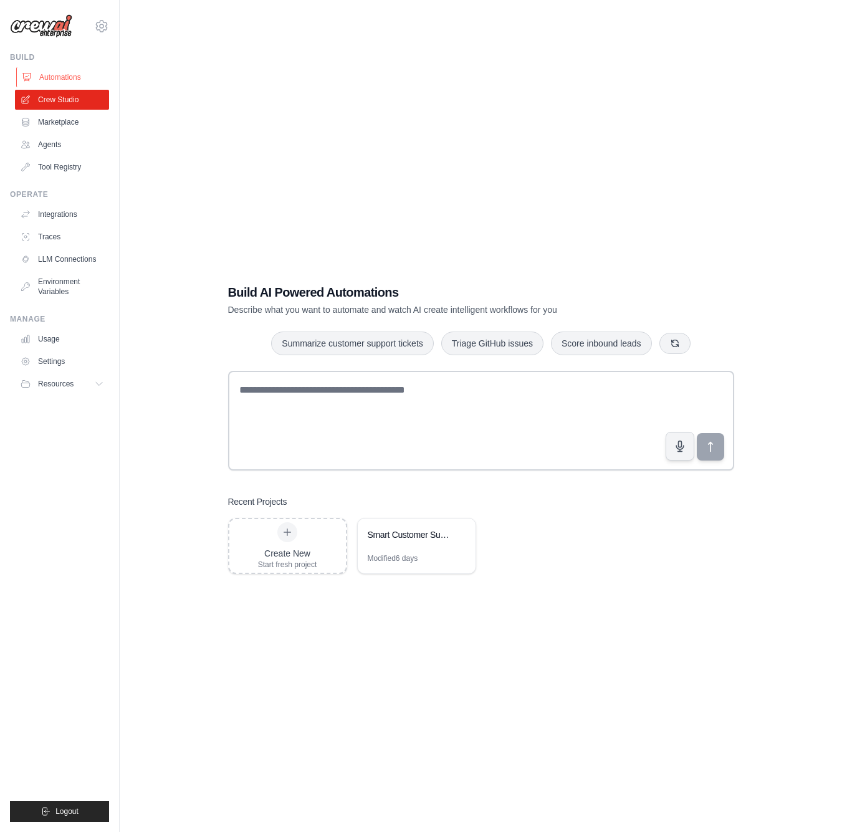
click at [59, 77] on link "Automations" at bounding box center [63, 77] width 94 height 20
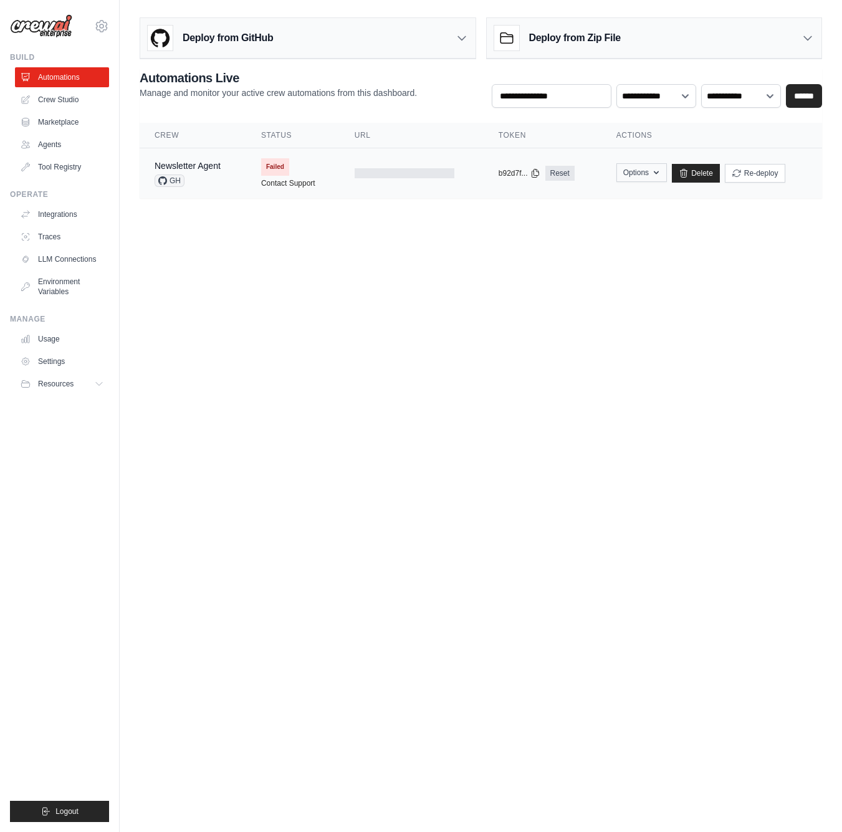
click at [649, 175] on button "Options" at bounding box center [641, 172] width 50 height 19
click at [751, 231] on body "[EMAIL_ADDRESS] Settings Build Automations Crew Studio" at bounding box center [421, 416] width 842 height 832
click at [750, 171] on button "Re-deploy" at bounding box center [754, 172] width 60 height 19
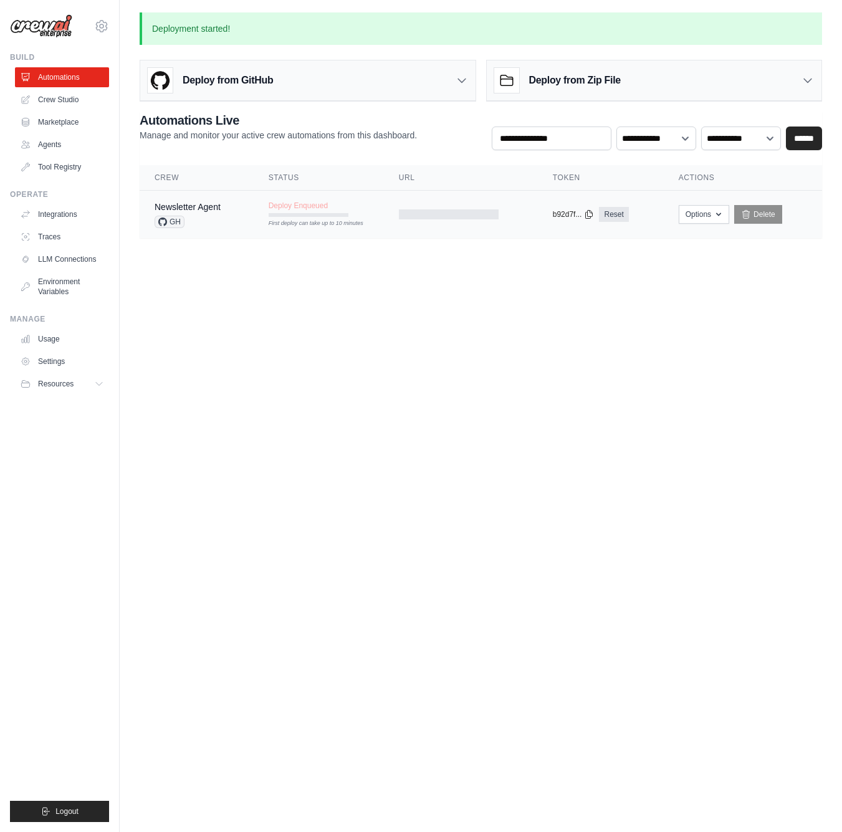
click at [277, 224] on div "First deploy can take up to 10 minutes" at bounding box center [308, 223] width 80 height 9
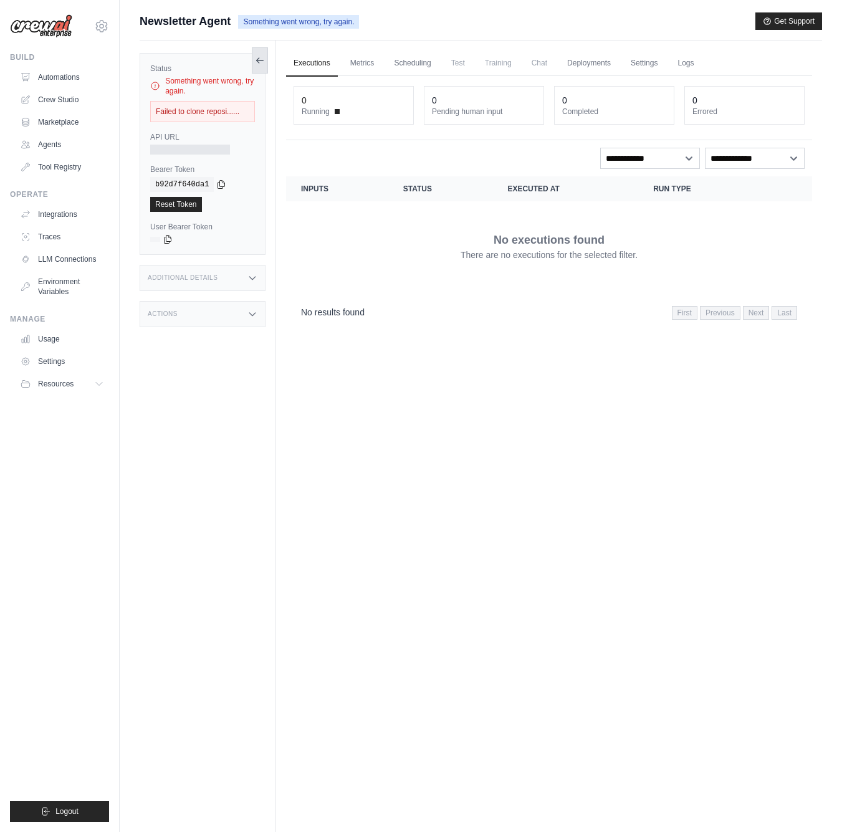
click at [255, 62] on icon at bounding box center [260, 60] width 10 height 10
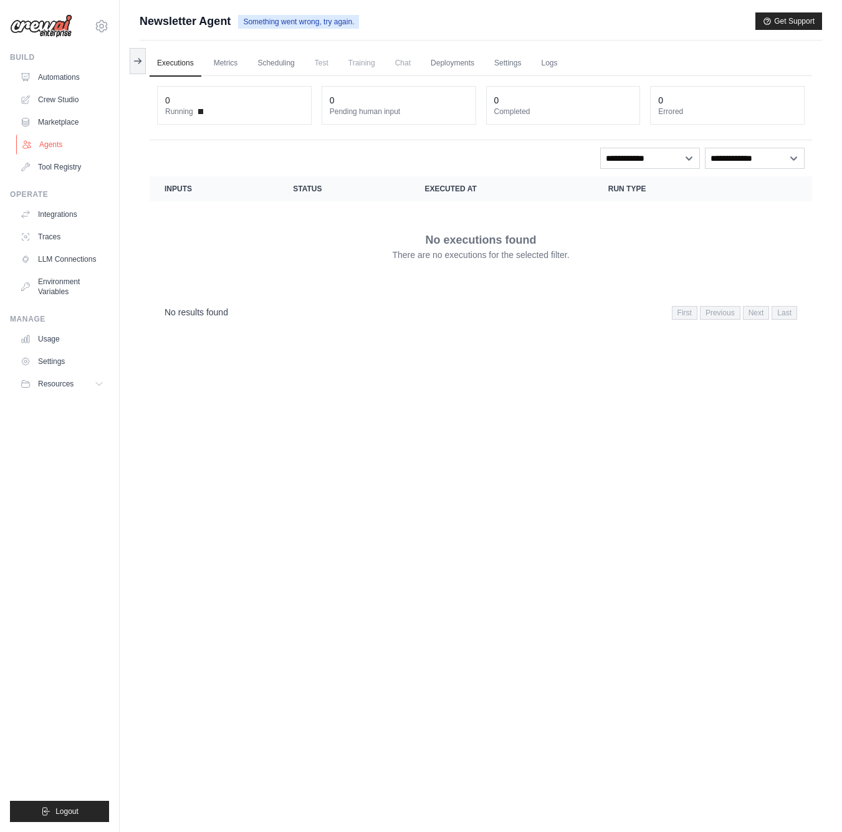
click at [55, 141] on link "Agents" at bounding box center [63, 145] width 94 height 20
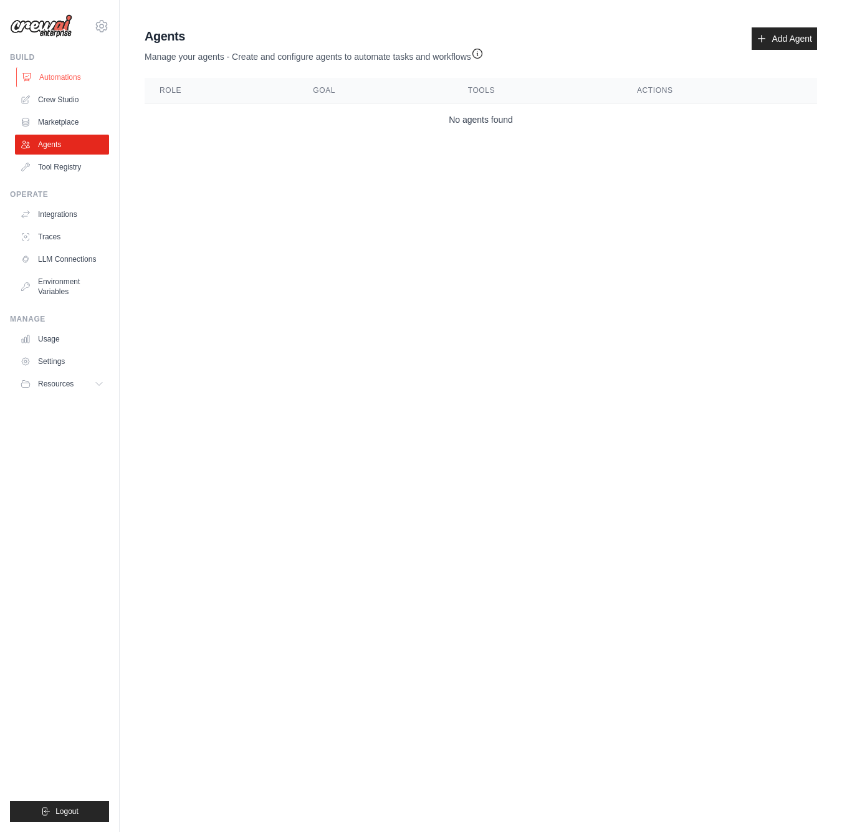
click at [69, 78] on link "Automations" at bounding box center [63, 77] width 94 height 20
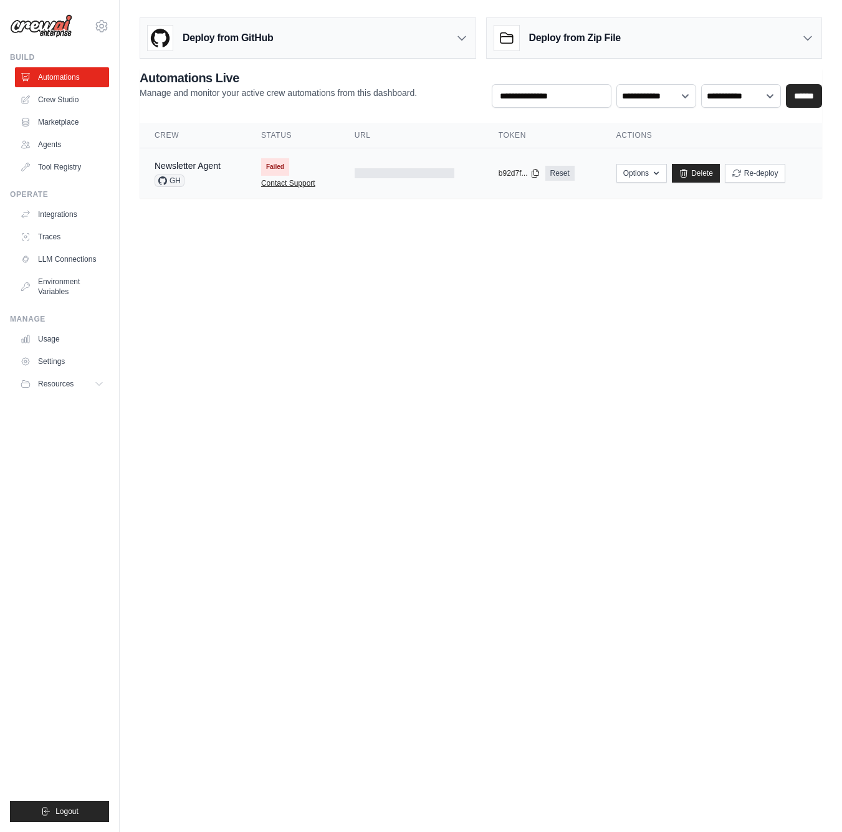
click at [279, 183] on link "Contact Support" at bounding box center [288, 183] width 54 height 10
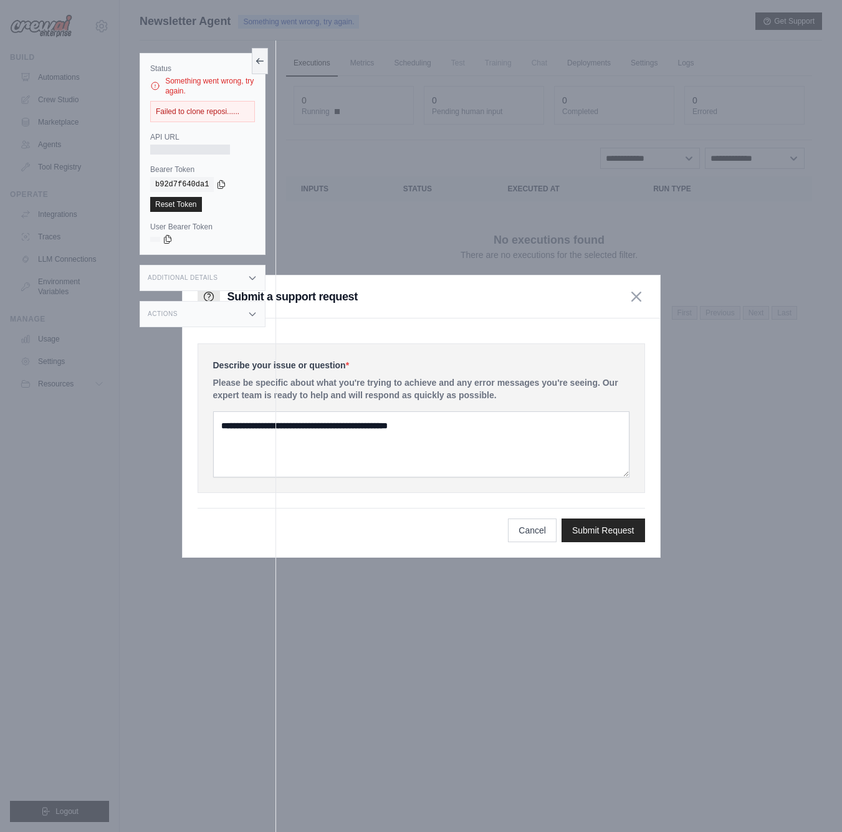
click at [279, 183] on div at bounding box center [421, 416] width 842 height 832
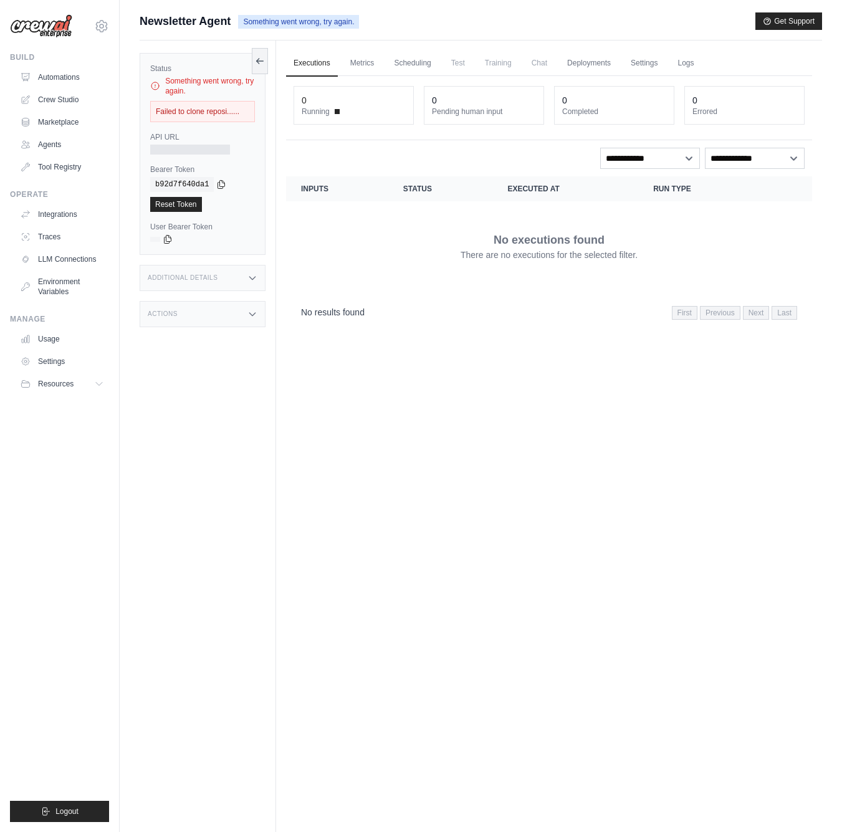
click at [565, 221] on div "No executions found There are no executions for the selected filter." at bounding box center [549, 246] width 496 height 70
drag, startPoint x: 196, startPoint y: 112, endPoint x: 261, endPoint y: 112, distance: 65.4
click at [262, 112] on div "Status Something went wrong, try again. Failed to clone reposi...... API URL Be…" at bounding box center [203, 154] width 126 height 202
click at [261, 112] on div "Status Something went wrong, try again. Failed to clone reposi...... API URL Be…" at bounding box center [203, 154] width 126 height 202
click at [154, 85] on icon at bounding box center [155, 86] width 10 height 12
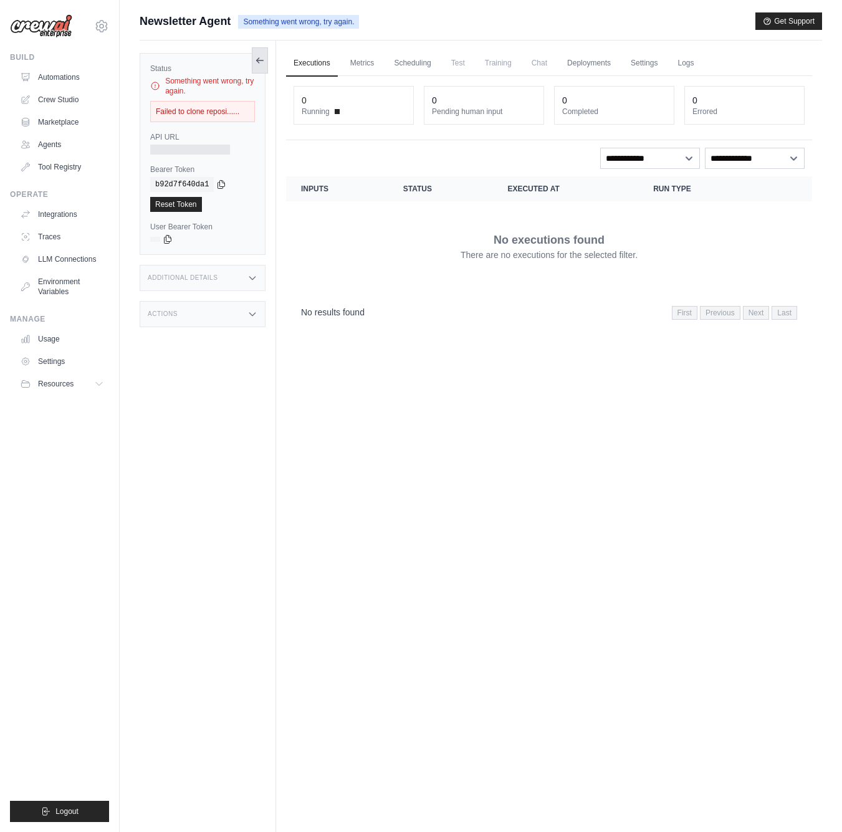
click at [264, 58] on icon at bounding box center [260, 60] width 10 height 10
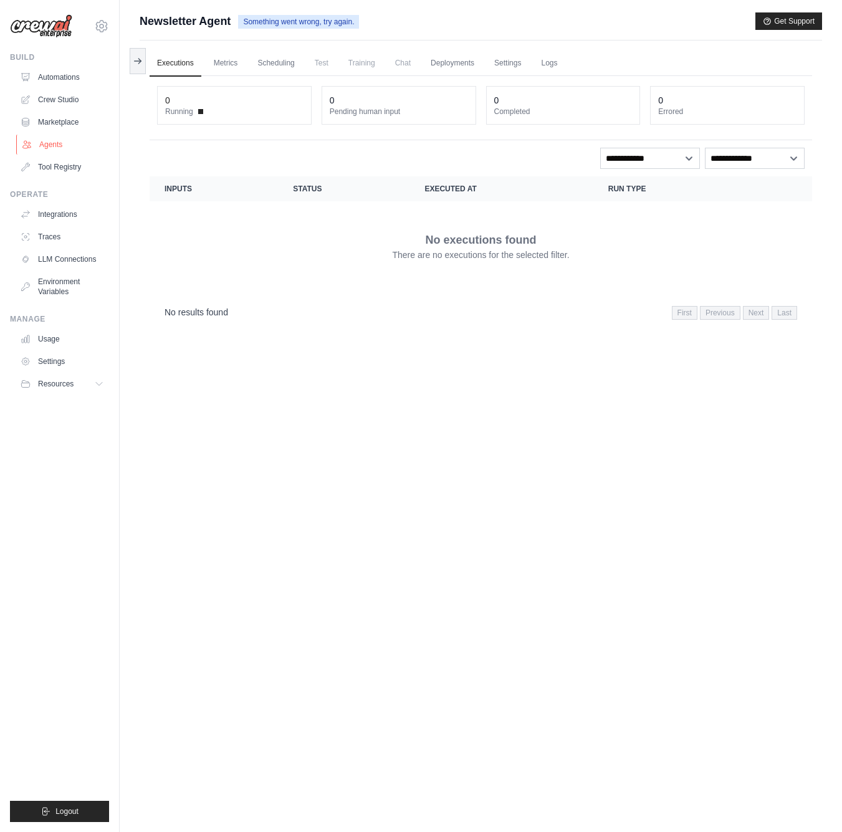
click at [46, 139] on link "Agents" at bounding box center [63, 145] width 94 height 20
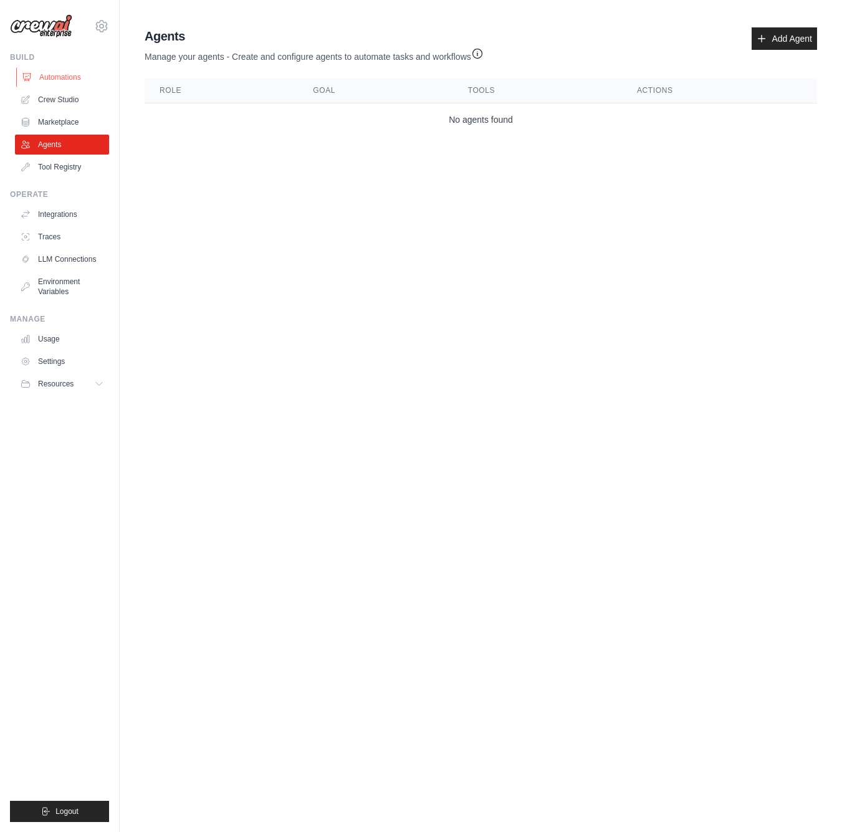
click at [70, 77] on link "Automations" at bounding box center [63, 77] width 94 height 20
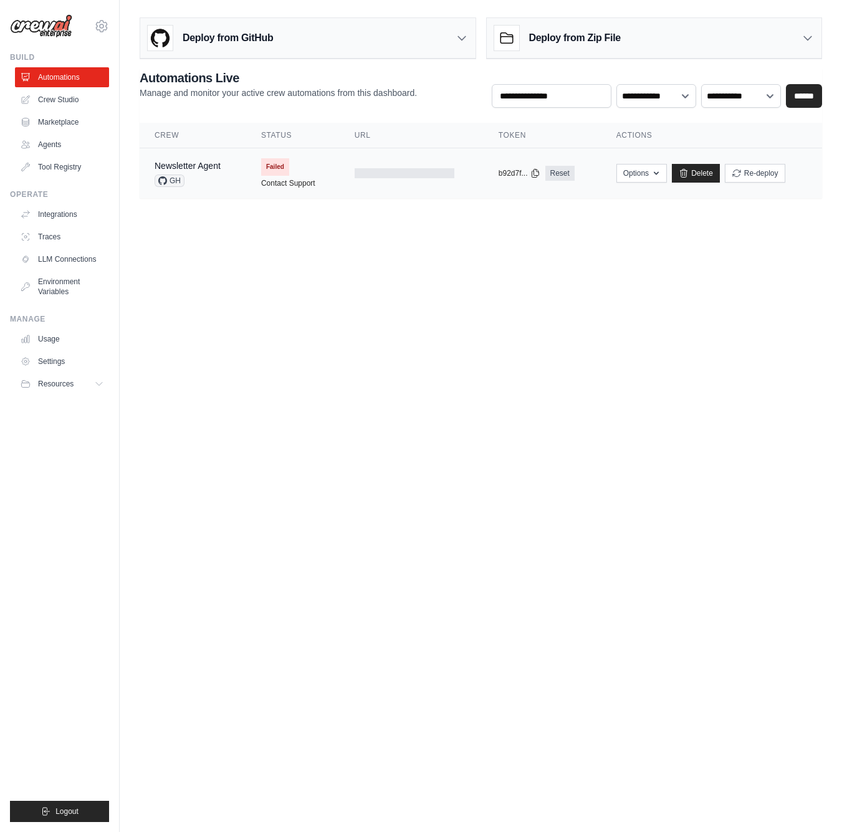
click at [163, 181] on icon at bounding box center [162, 180] width 9 height 9
click at [174, 181] on span "GH" at bounding box center [169, 180] width 30 height 12
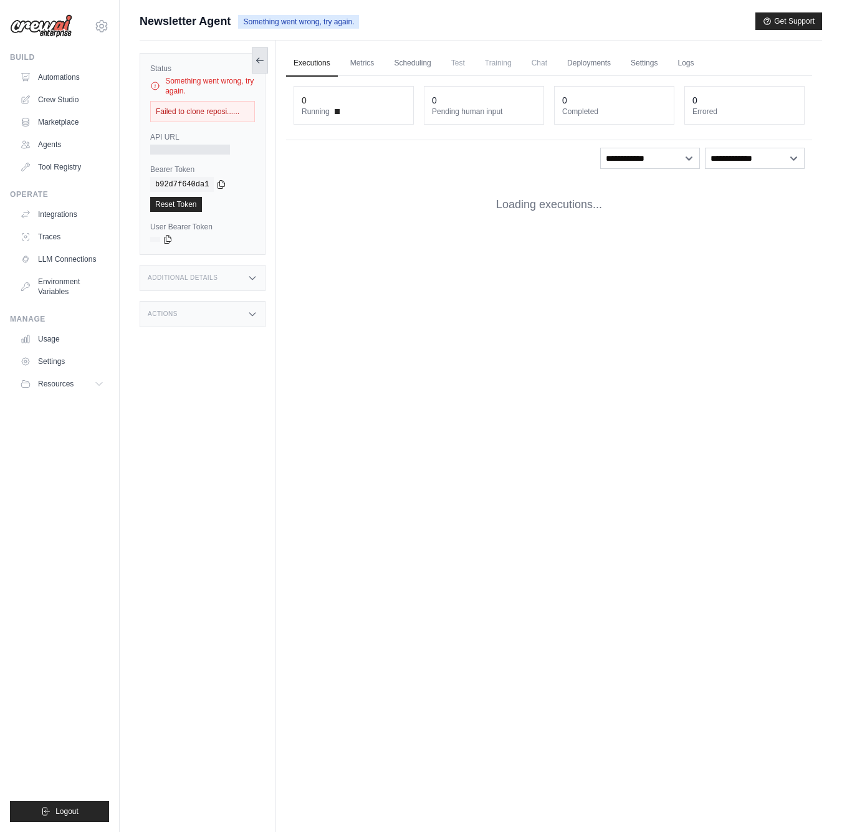
click at [260, 57] on icon at bounding box center [260, 60] width 10 height 10
click at [259, 65] on icon at bounding box center [260, 60] width 10 height 10
click at [369, 260] on div "Executions Metrics Scheduling Test Training Chat Deployments Settings Logs 0 Ru…" at bounding box center [549, 456] width 546 height 832
click at [259, 60] on icon at bounding box center [260, 60] width 10 height 10
click at [771, 21] on icon "button" at bounding box center [767, 20] width 7 height 7
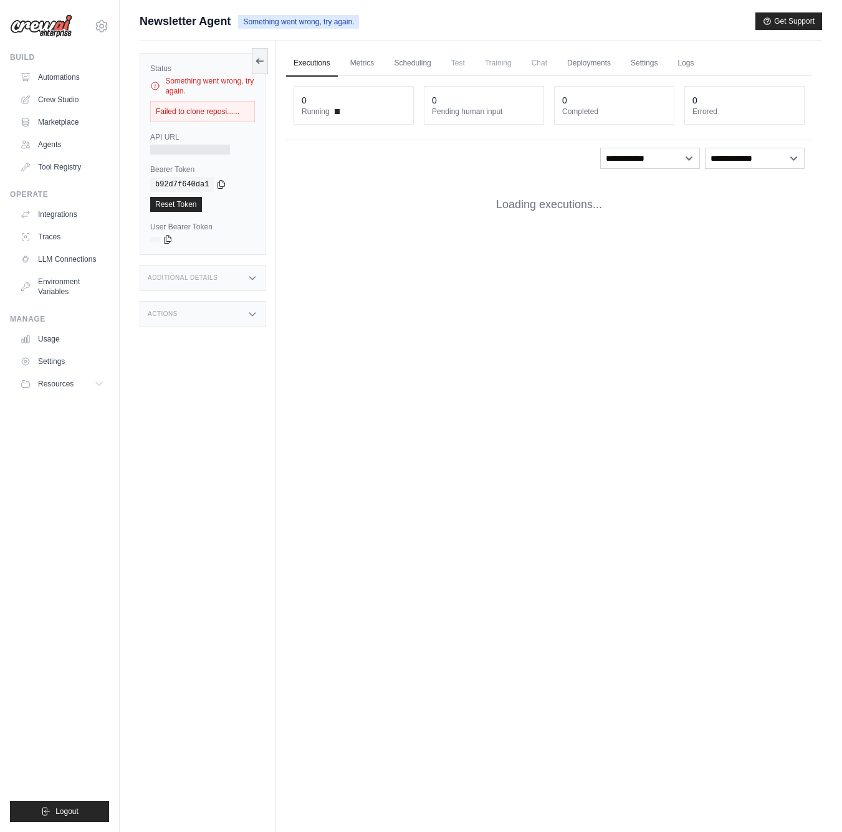
click at [559, 444] on div "Executions Metrics Scheduling Test Training Chat Deployments Settings Logs 0 Ru…" at bounding box center [549, 456] width 546 height 832
click at [260, 59] on icon at bounding box center [260, 60] width 10 height 10
click at [55, 77] on link "Automations" at bounding box center [63, 77] width 94 height 20
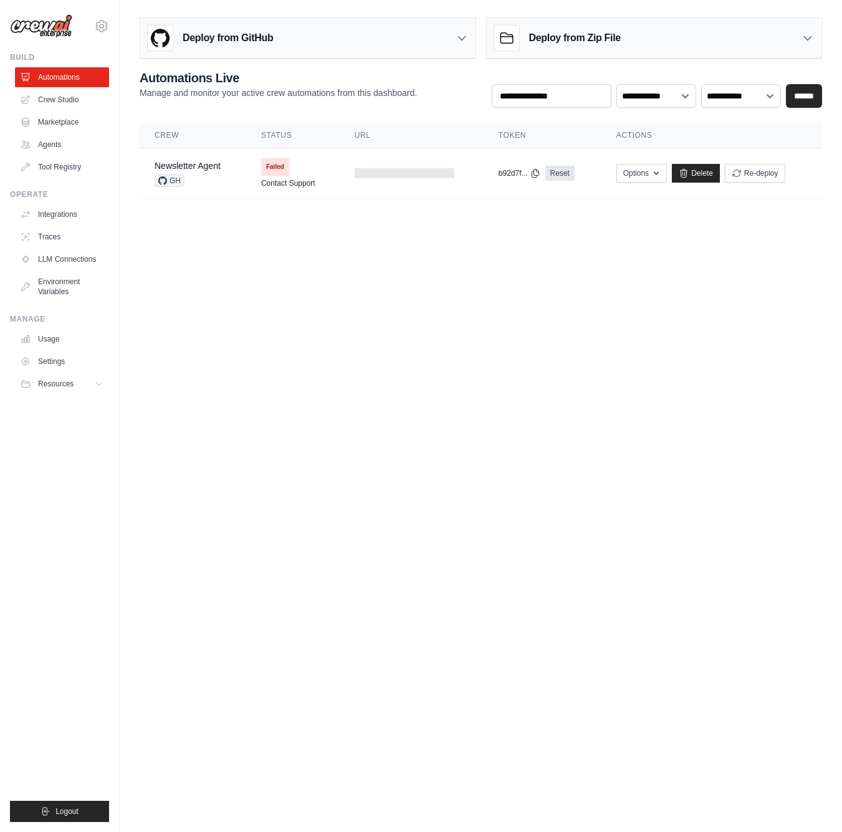
click at [716, 268] on body "[EMAIL_ADDRESS] Settings Build Automations Crew Studio" at bounding box center [421, 416] width 842 height 832
